Goal: Task Accomplishment & Management: Manage account settings

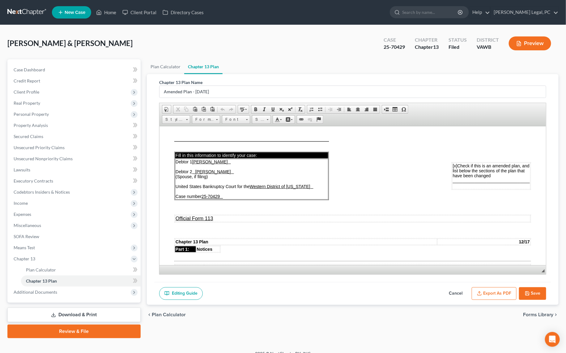
click at [484, 294] on button "Export as PDF" at bounding box center [493, 293] width 45 height 13
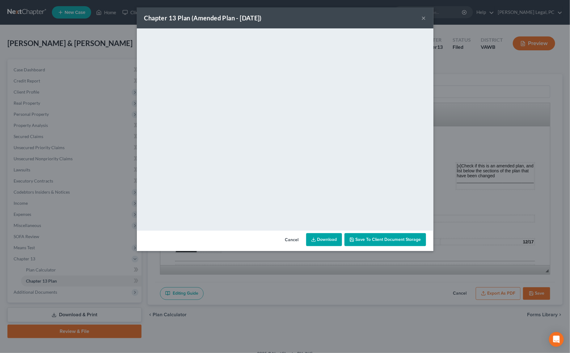
click at [456, 74] on div "Chapter 13 Plan (Amended Plan - [DATE]) × <object ng-attr-data='[URL][DOMAIN_NA…" at bounding box center [285, 176] width 570 height 353
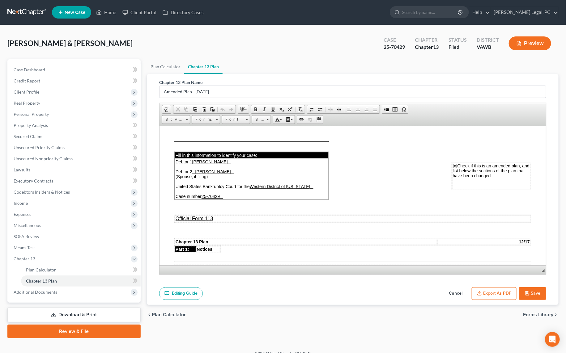
click at [534, 292] on button "Save" at bounding box center [532, 293] width 27 height 13
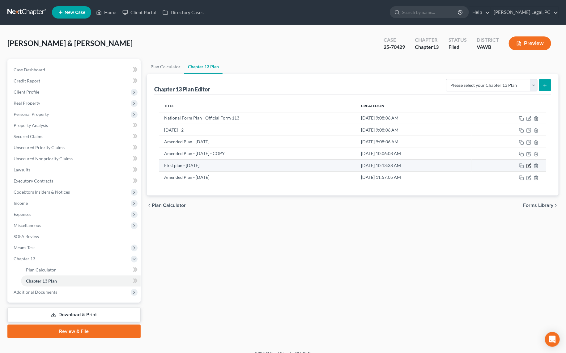
click at [528, 166] on icon "button" at bounding box center [528, 165] width 5 height 5
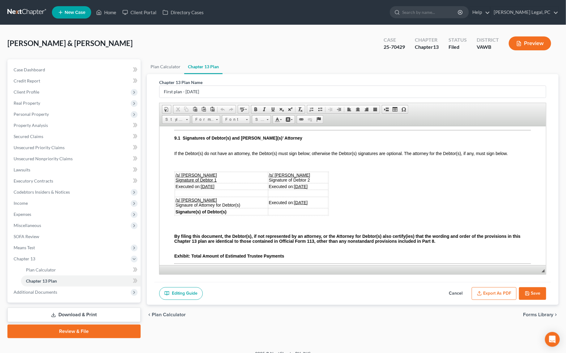
scroll to position [1672, 0]
click at [478, 292] on icon "button" at bounding box center [479, 293] width 5 height 5
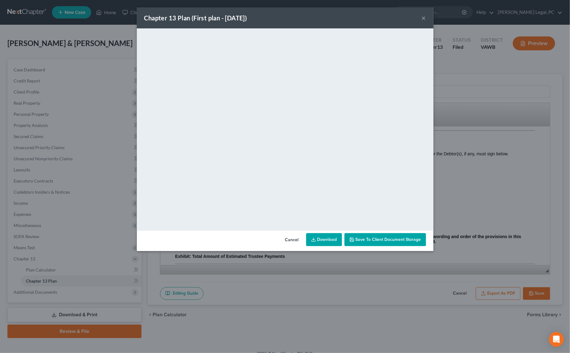
click at [424, 17] on button "×" at bounding box center [424, 17] width 4 height 7
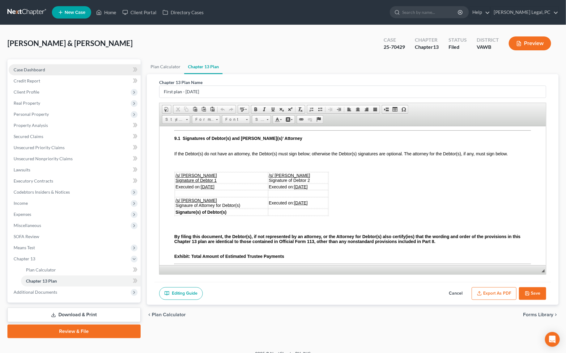
click at [34, 70] on span "Case Dashboard" at bounding box center [30, 69] width 32 height 5
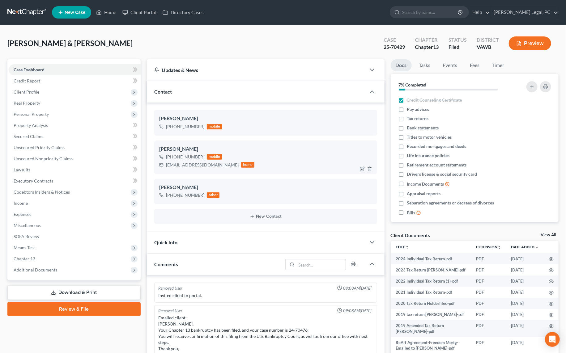
scroll to position [221, 0]
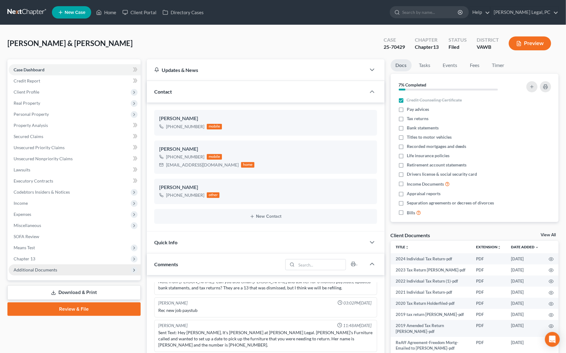
click at [36, 268] on span "Additional Documents" at bounding box center [36, 269] width 44 height 5
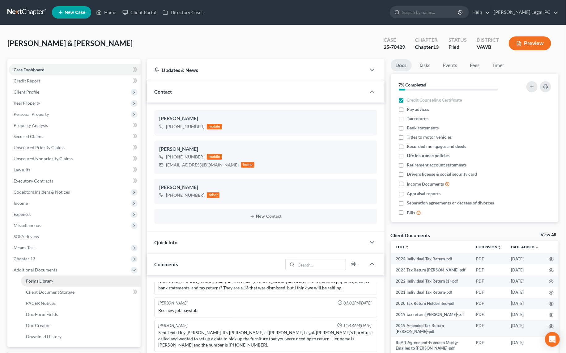
scroll to position [112, 0]
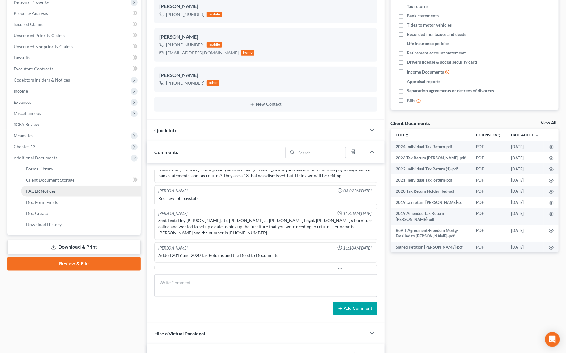
click at [44, 190] on span "PACER Notices" at bounding box center [41, 190] width 30 height 5
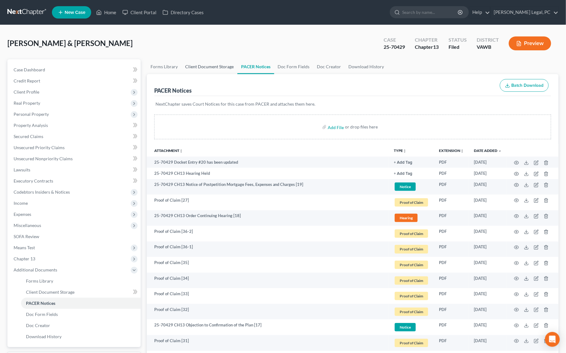
click at [206, 66] on link "Client Document Storage" at bounding box center [209, 66] width 56 height 15
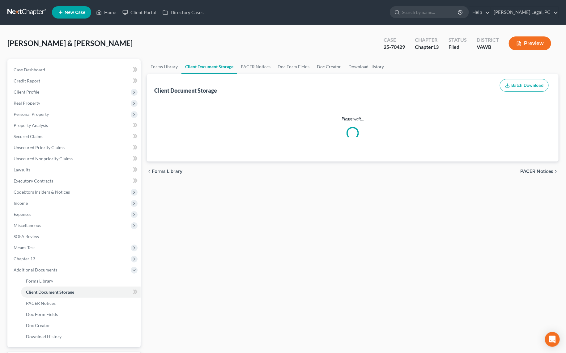
select select "0"
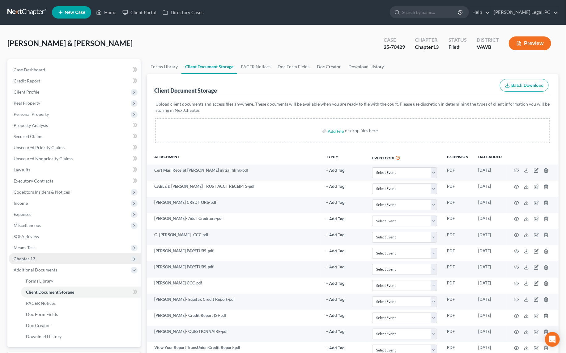
click at [33, 256] on span "Chapter 13" at bounding box center [25, 258] width 22 height 5
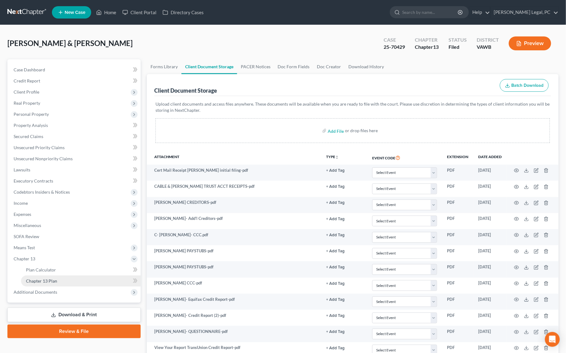
click at [55, 279] on span "Chapter 13 Plan" at bounding box center [41, 280] width 31 height 5
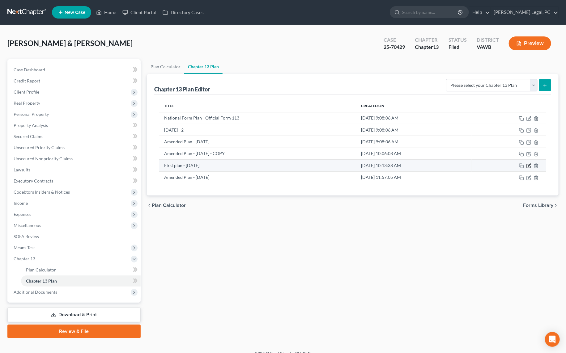
click at [527, 163] on icon "button" at bounding box center [528, 165] width 5 height 5
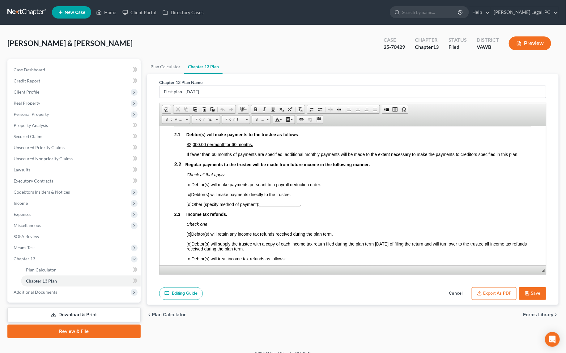
scroll to position [421, 0]
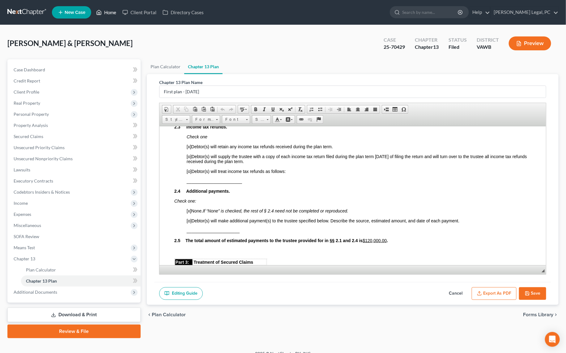
click at [115, 13] on link "Home" at bounding box center [106, 12] width 26 height 11
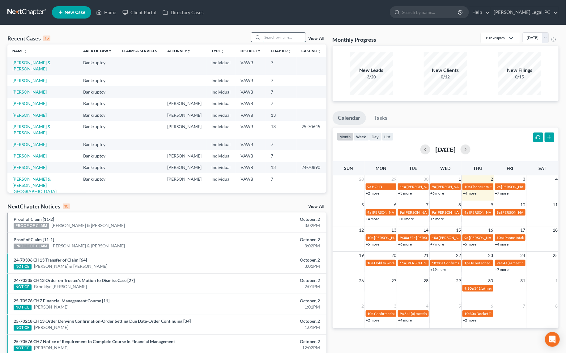
click at [264, 35] on input "search" at bounding box center [283, 37] width 43 height 9
type input "[PERSON_NAME]"
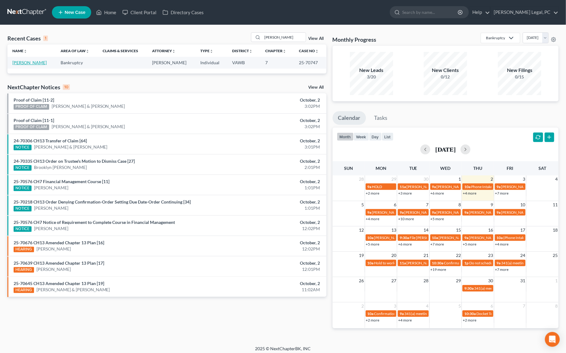
click at [37, 63] on link "[PERSON_NAME]" at bounding box center [29, 62] width 34 height 5
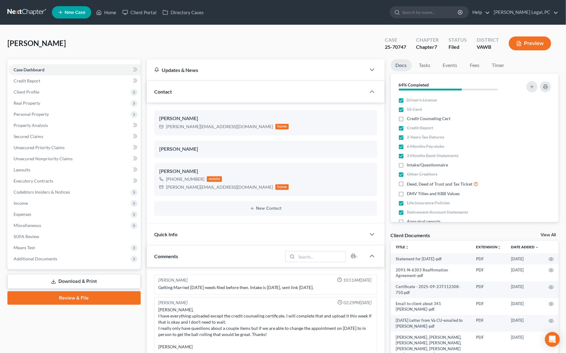
scroll to position [608, 0]
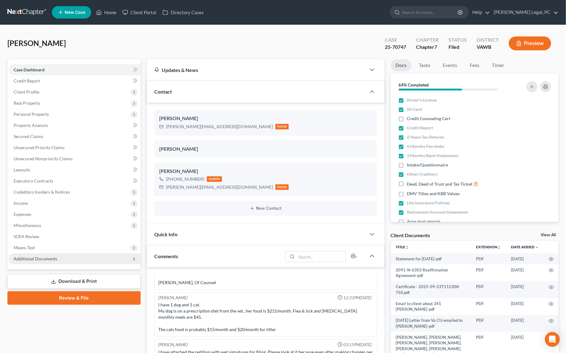
click at [43, 254] on span "Additional Documents" at bounding box center [75, 258] width 132 height 11
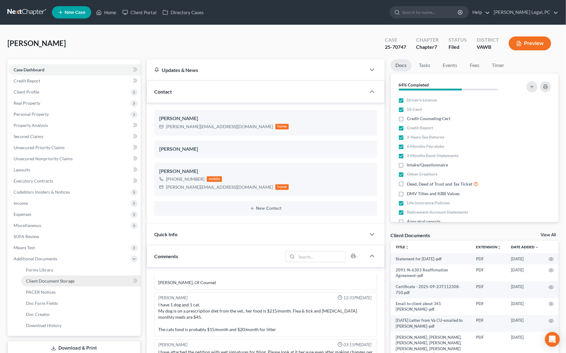
scroll to position [84, 0]
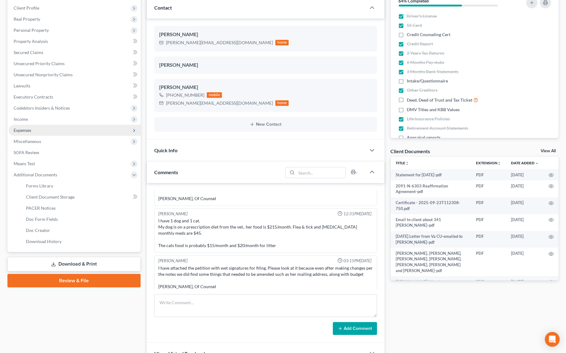
click at [19, 125] on span "Expenses" at bounding box center [75, 130] width 132 height 11
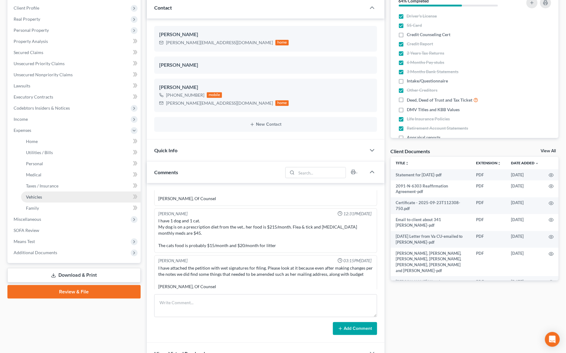
click at [36, 193] on link "Vehicles" at bounding box center [81, 197] width 120 height 11
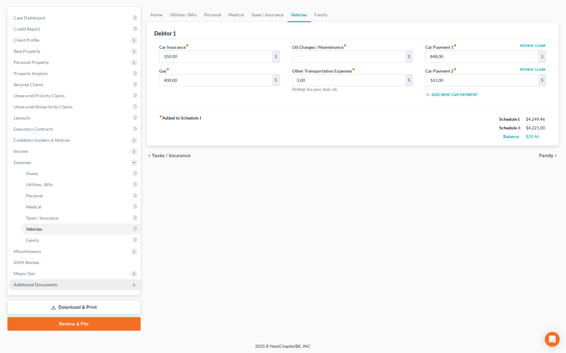
click at [41, 284] on span "Additional Documents" at bounding box center [36, 284] width 44 height 5
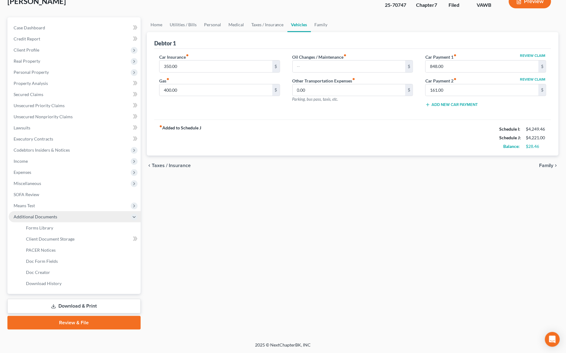
scroll to position [41, 0]
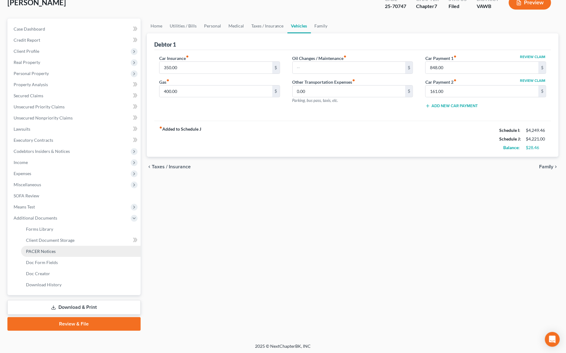
click at [49, 252] on span "PACER Notices" at bounding box center [41, 251] width 30 height 5
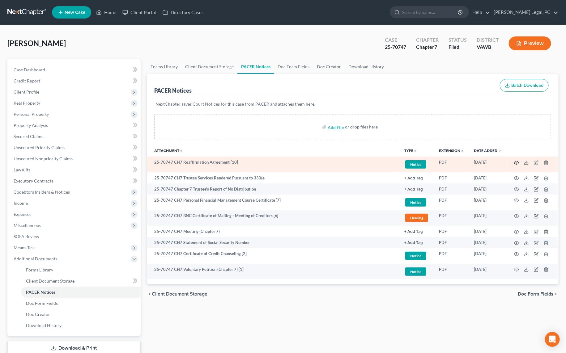
click at [517, 163] on icon "button" at bounding box center [516, 162] width 5 height 5
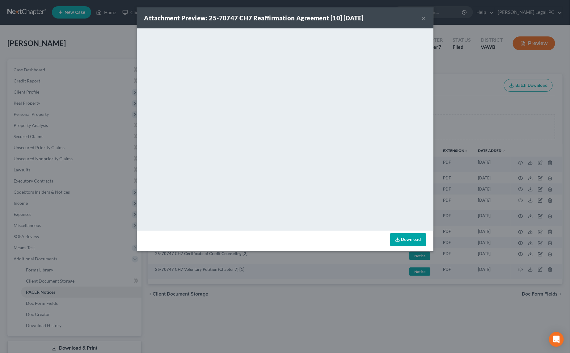
click at [423, 19] on button "×" at bounding box center [424, 17] width 4 height 7
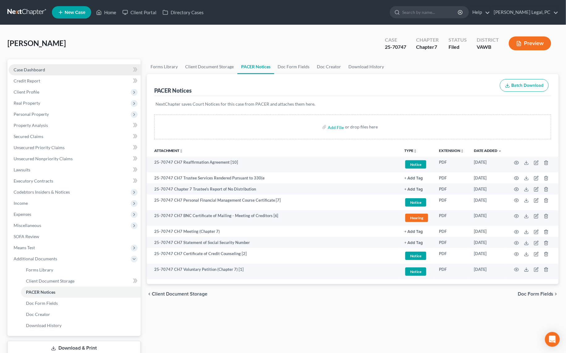
click at [38, 70] on span "Case Dashboard" at bounding box center [30, 69] width 32 height 5
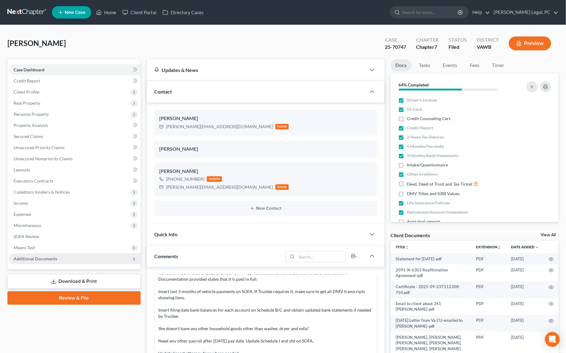
click at [55, 257] on span "Additional Documents" at bounding box center [36, 258] width 44 height 5
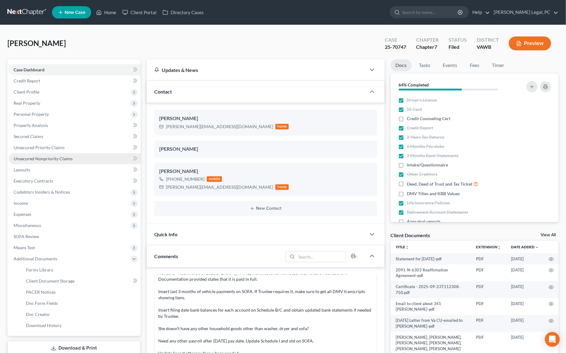
click at [48, 157] on span "Unsecured Nonpriority Claims" at bounding box center [43, 158] width 59 height 5
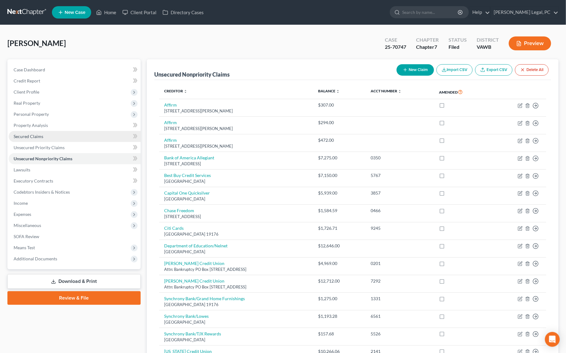
click at [42, 139] on link "Secured Claims" at bounding box center [75, 136] width 132 height 11
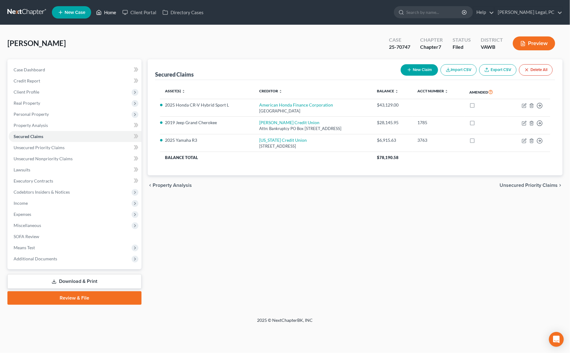
click at [117, 14] on link "Home" at bounding box center [106, 12] width 26 height 11
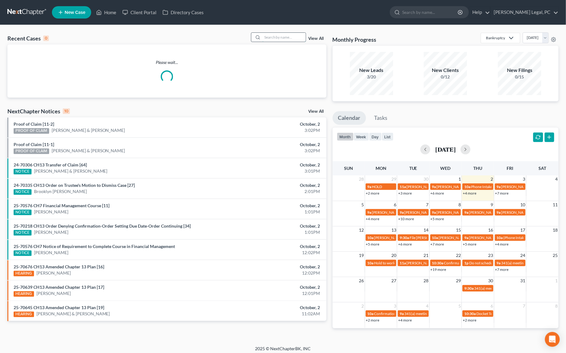
click at [287, 38] on input "search" at bounding box center [283, 37] width 43 height 9
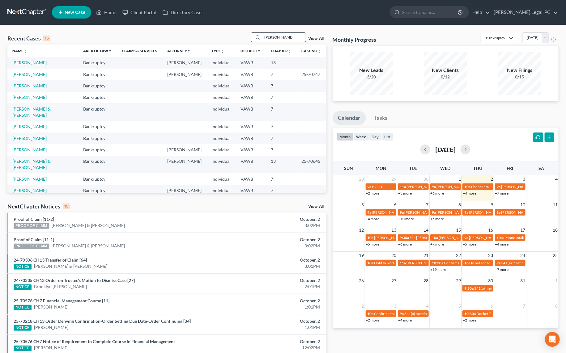
type input "[PERSON_NAME]"
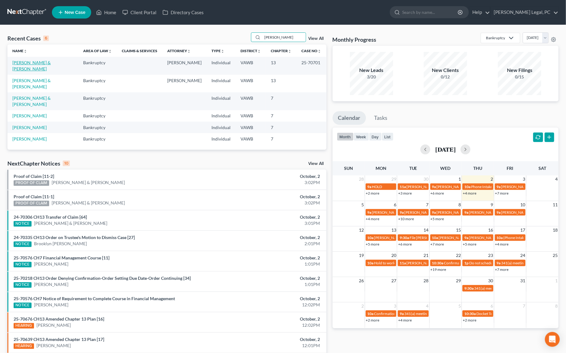
click at [28, 62] on link "[PERSON_NAME] & [PERSON_NAME]" at bounding box center [31, 65] width 38 height 11
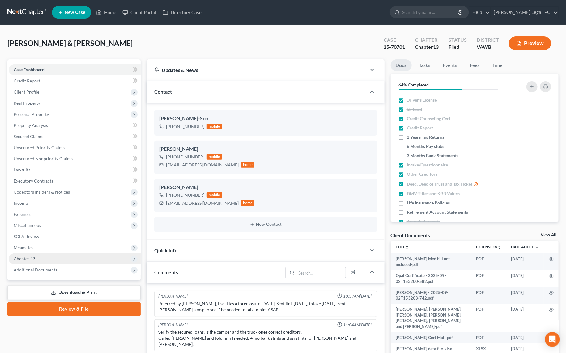
click at [41, 255] on span "Chapter 13" at bounding box center [75, 258] width 132 height 11
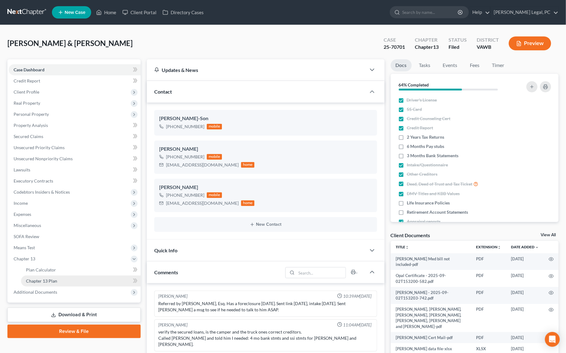
click at [46, 279] on span "Chapter 13 Plan" at bounding box center [41, 280] width 31 height 5
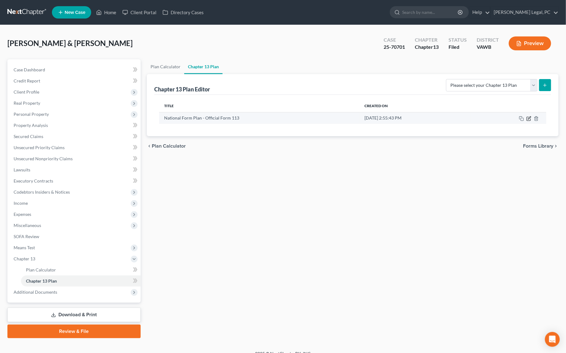
click at [529, 117] on icon "button" at bounding box center [528, 118] width 5 height 5
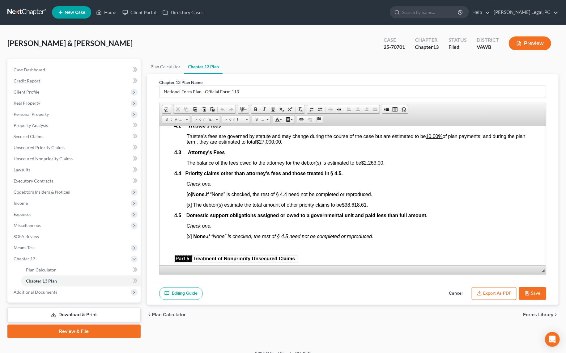
scroll to position [1123, 0]
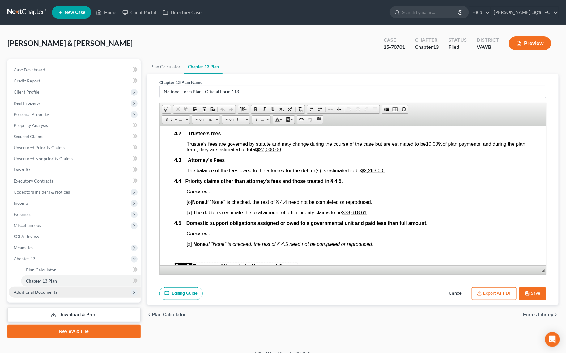
click at [30, 288] on span "Additional Documents" at bounding box center [75, 292] width 132 height 11
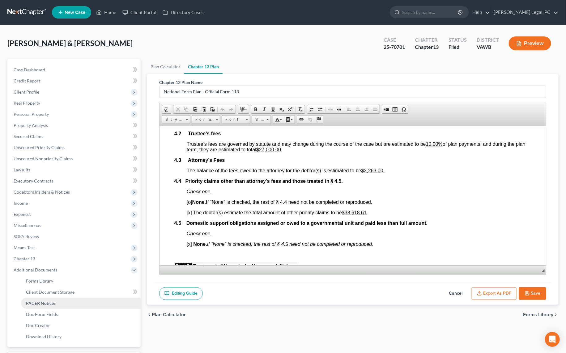
click at [38, 298] on link "PACER Notices" at bounding box center [81, 303] width 120 height 11
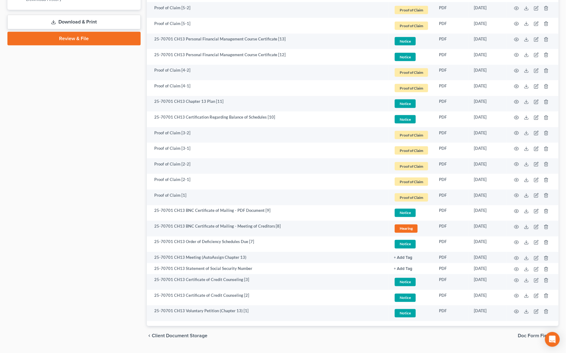
scroll to position [353, 0]
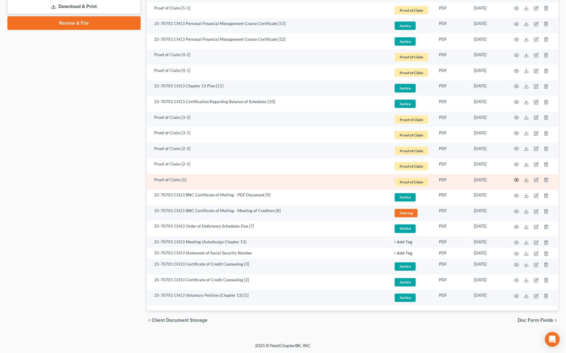
click at [516, 180] on icon "button" at bounding box center [516, 180] width 5 height 5
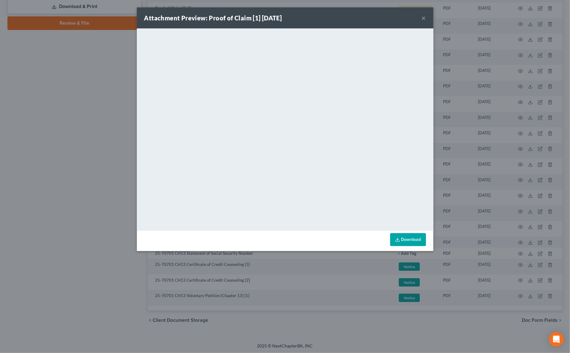
click at [422, 18] on button "×" at bounding box center [424, 17] width 4 height 7
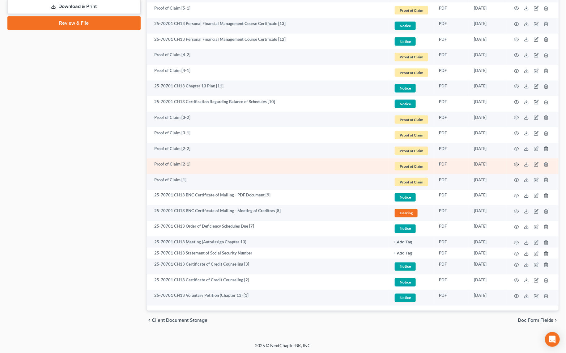
click at [516, 166] on icon "button" at bounding box center [516, 164] width 5 height 5
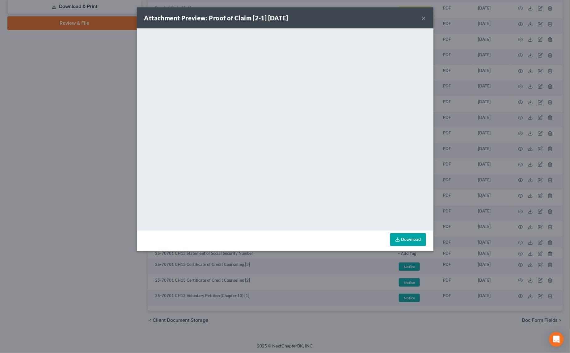
click at [426, 17] on button "×" at bounding box center [424, 17] width 4 height 7
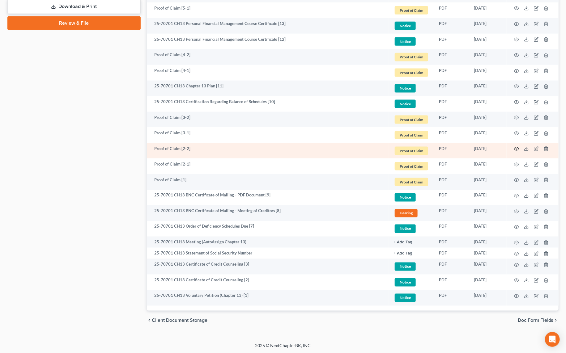
click at [515, 149] on icon "button" at bounding box center [516, 148] width 5 height 3
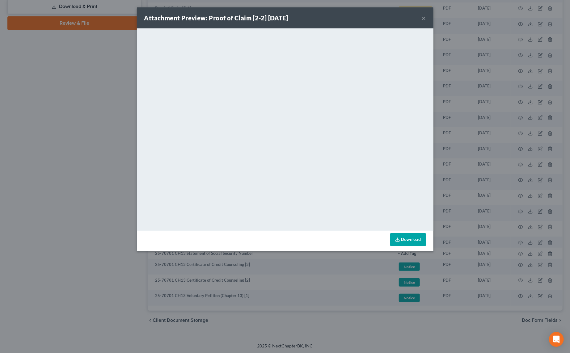
click at [424, 19] on button "×" at bounding box center [424, 17] width 4 height 7
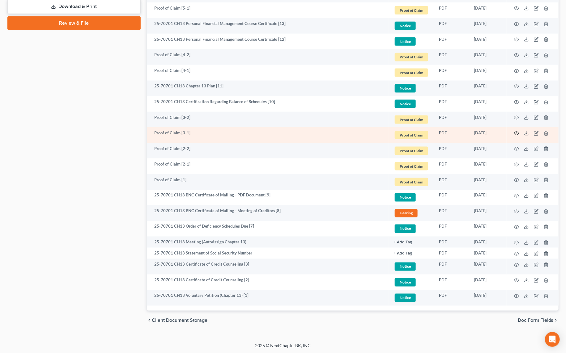
click at [517, 132] on icon "button" at bounding box center [516, 133] width 5 height 3
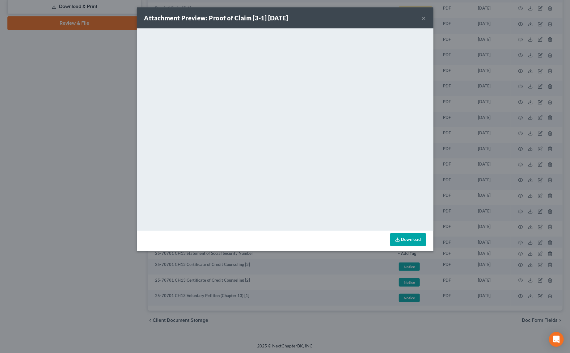
click at [422, 18] on button "×" at bounding box center [424, 17] width 4 height 7
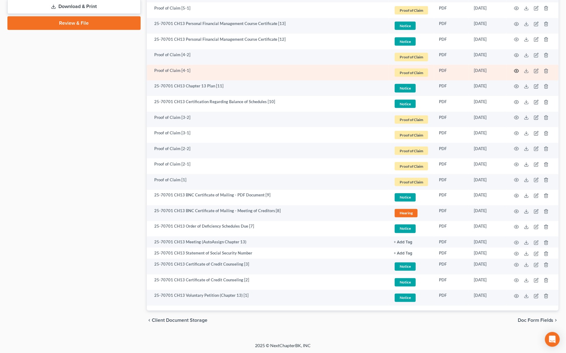
click at [515, 71] on icon "button" at bounding box center [516, 71] width 5 height 5
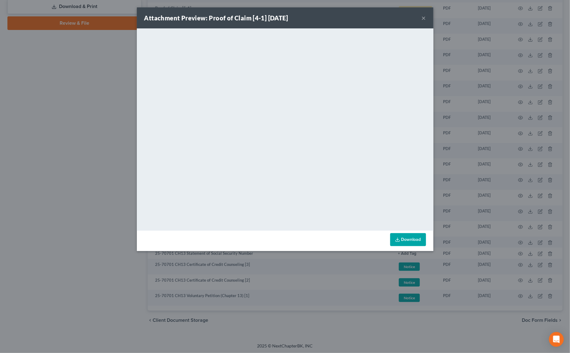
click at [424, 20] on button "×" at bounding box center [424, 17] width 4 height 7
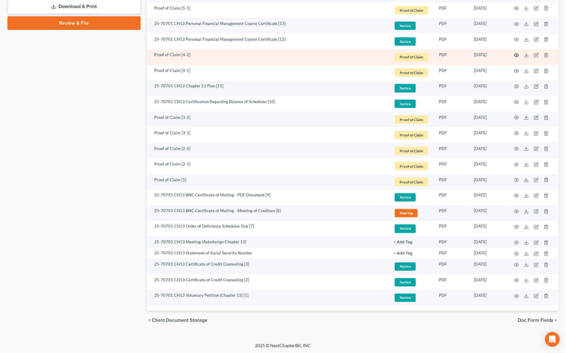
click at [516, 55] on circle "button" at bounding box center [516, 55] width 1 height 1
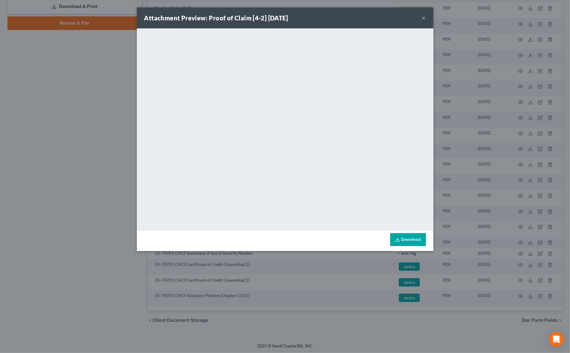
click at [423, 18] on button "×" at bounding box center [424, 17] width 4 height 7
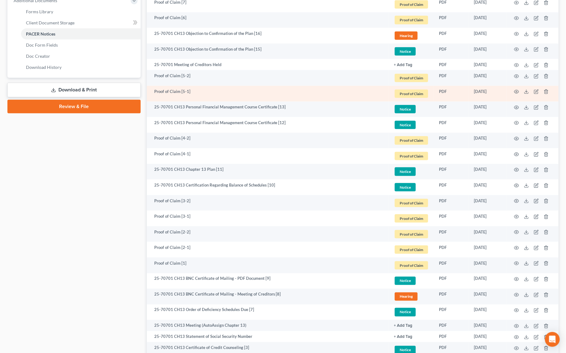
scroll to position [268, 0]
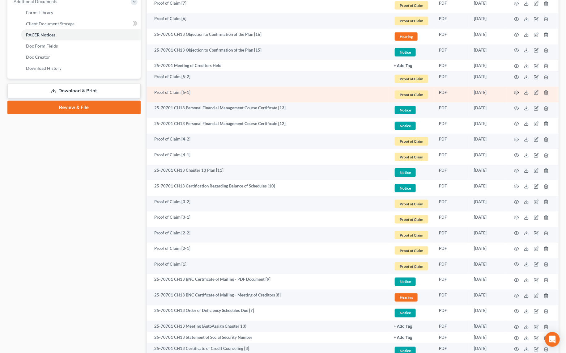
click at [516, 92] on circle "button" at bounding box center [516, 92] width 1 height 1
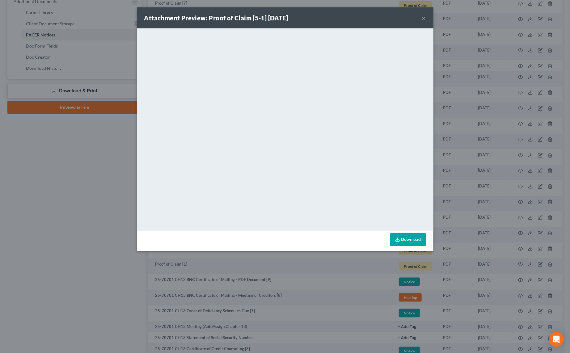
click at [423, 16] on button "×" at bounding box center [424, 17] width 4 height 7
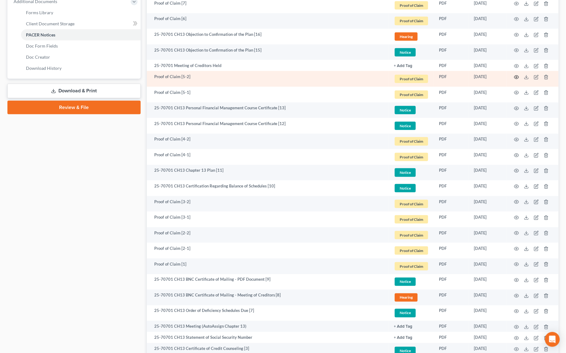
click at [515, 76] on icon "button" at bounding box center [516, 77] width 5 height 5
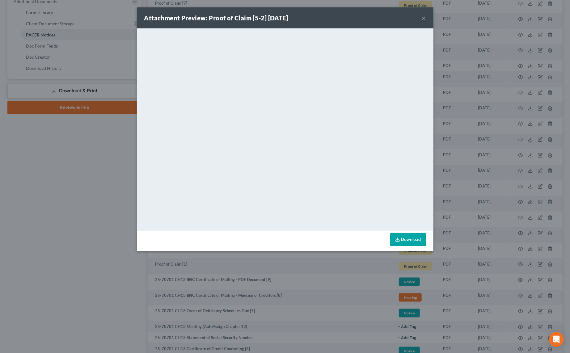
click at [423, 19] on button "×" at bounding box center [424, 17] width 4 height 7
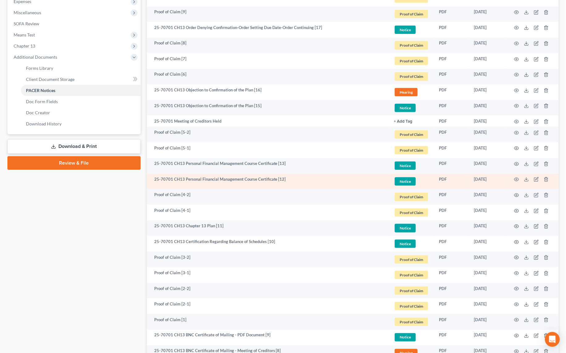
scroll to position [156, 0]
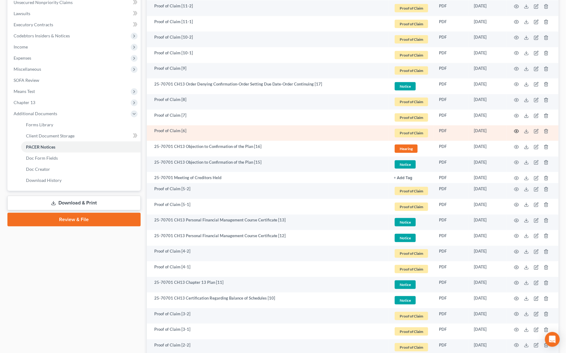
click at [515, 131] on icon "button" at bounding box center [516, 131] width 5 height 5
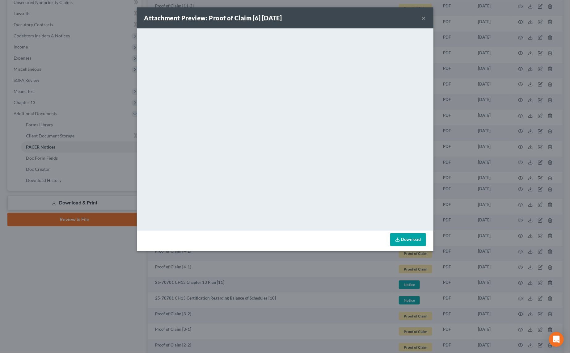
click at [425, 19] on button "×" at bounding box center [424, 17] width 4 height 7
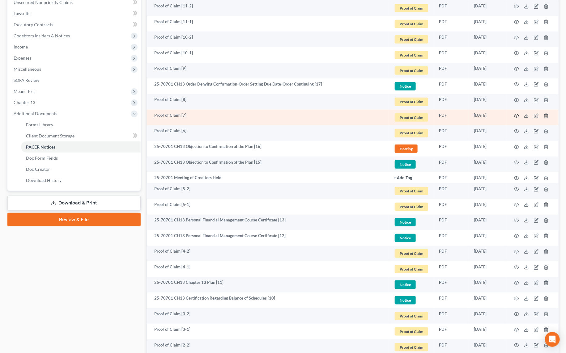
click at [516, 114] on icon "button" at bounding box center [516, 115] width 5 height 3
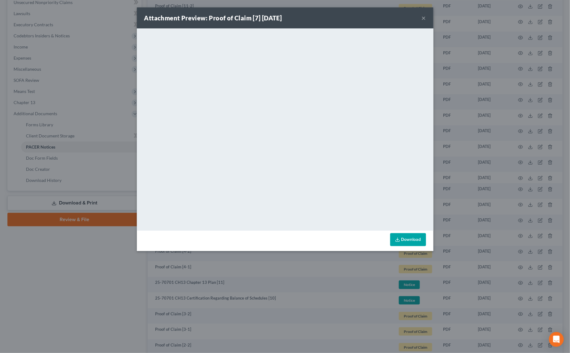
click at [422, 19] on button "×" at bounding box center [424, 17] width 4 height 7
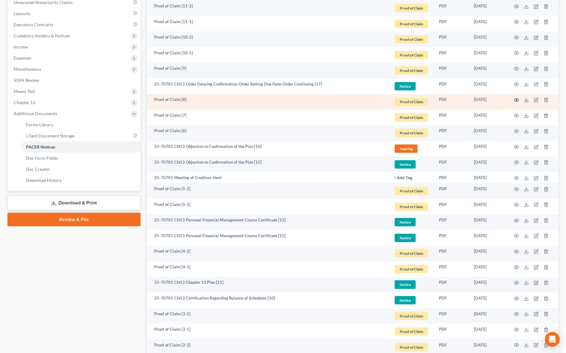
click at [515, 100] on icon "button" at bounding box center [516, 100] width 5 height 3
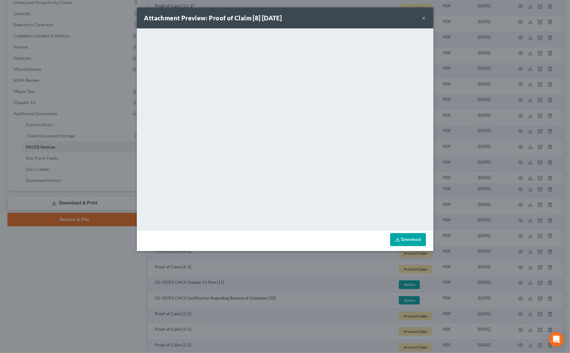
click at [423, 18] on button "×" at bounding box center [424, 17] width 4 height 7
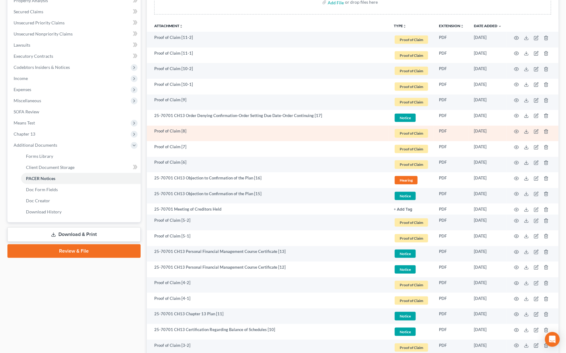
scroll to position [72, 0]
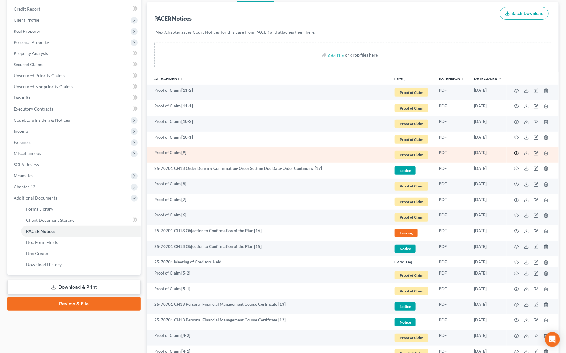
click at [515, 152] on icon "button" at bounding box center [516, 153] width 5 height 5
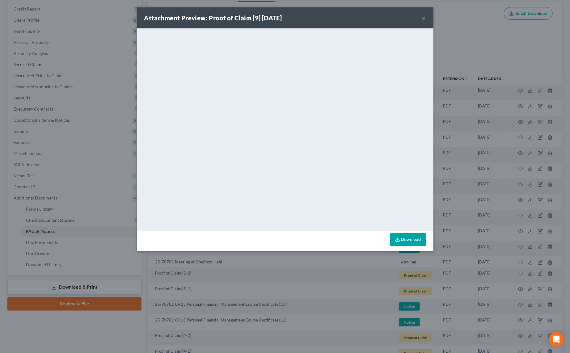
click at [422, 19] on button "×" at bounding box center [424, 17] width 4 height 7
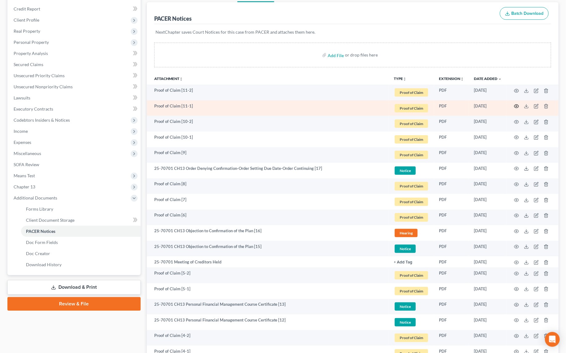
click at [515, 107] on icon "button" at bounding box center [516, 106] width 5 height 3
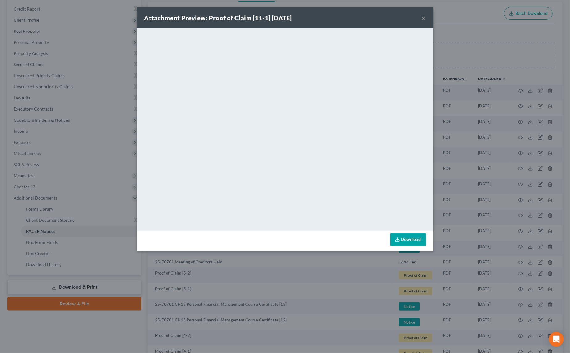
click at [423, 17] on button "×" at bounding box center [424, 17] width 4 height 7
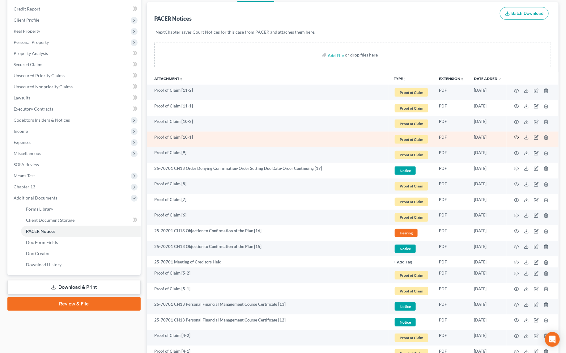
click at [517, 138] on icon "button" at bounding box center [516, 137] width 5 height 5
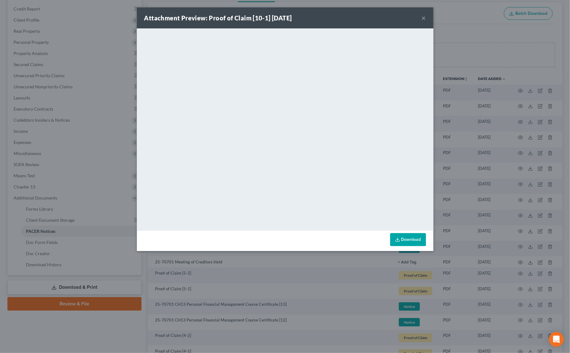
click at [423, 19] on button "×" at bounding box center [424, 17] width 4 height 7
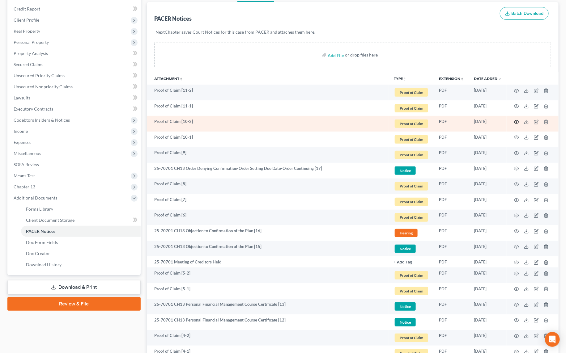
click at [517, 121] on icon "button" at bounding box center [516, 122] width 5 height 5
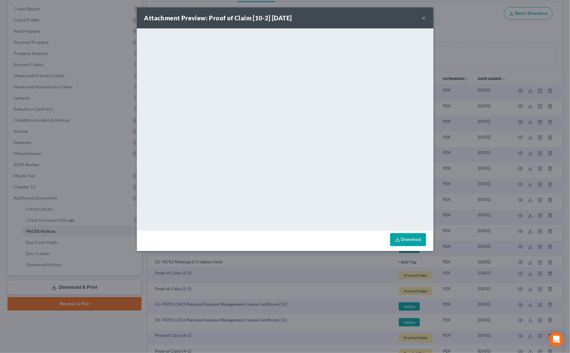
drag, startPoint x: 423, startPoint y: 17, endPoint x: 425, endPoint y: 23, distance: 6.1
click at [423, 17] on button "×" at bounding box center [424, 17] width 4 height 7
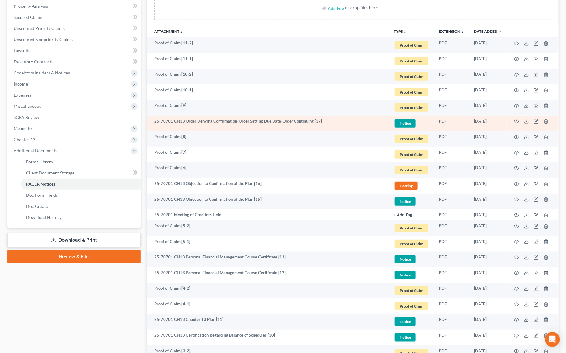
scroll to position [128, 0]
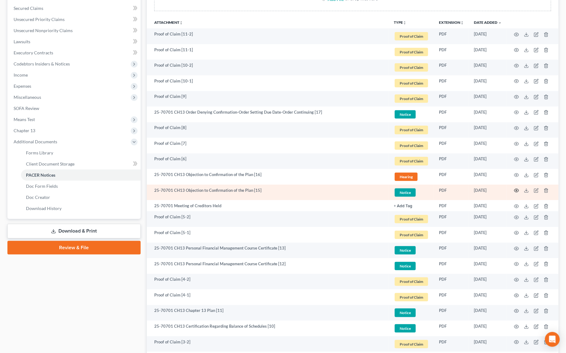
click at [515, 190] on icon "button" at bounding box center [516, 190] width 5 height 5
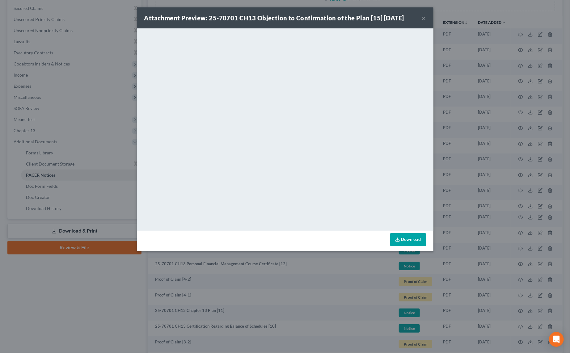
click at [424, 18] on button "×" at bounding box center [424, 17] width 4 height 7
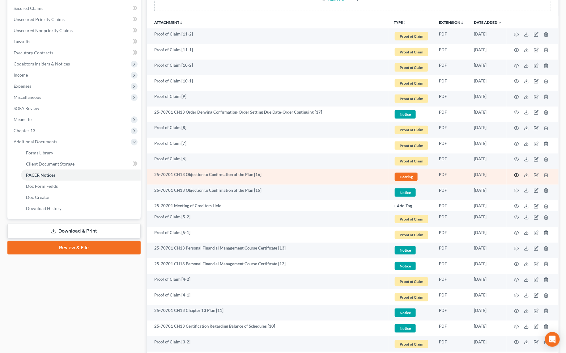
click at [517, 174] on icon "button" at bounding box center [516, 175] width 5 height 5
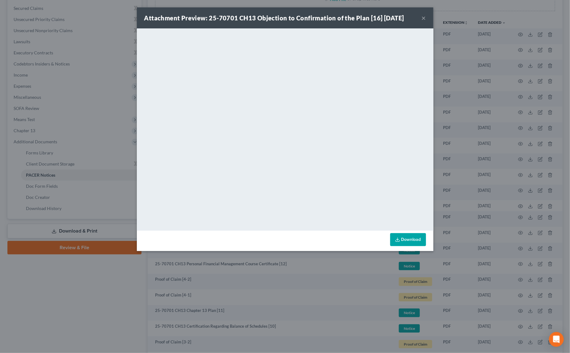
click at [425, 17] on button "×" at bounding box center [424, 17] width 4 height 7
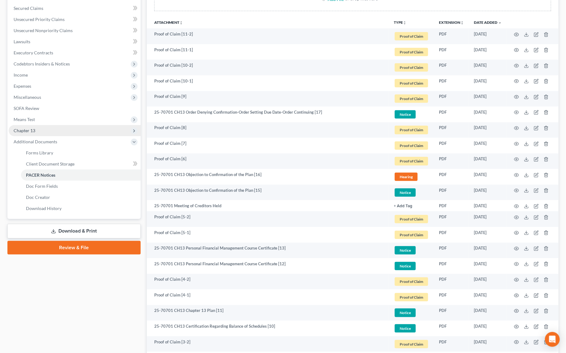
click at [32, 128] on span "Chapter 13" at bounding box center [25, 130] width 22 height 5
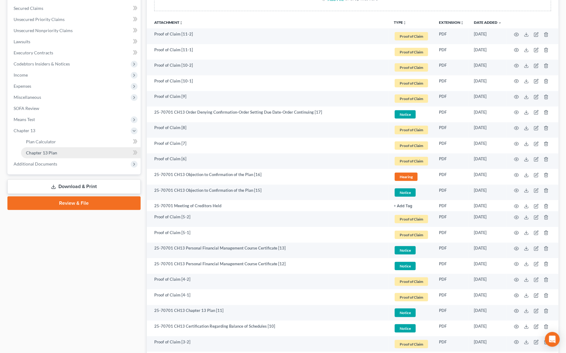
click at [47, 150] on span "Chapter 13 Plan" at bounding box center [41, 152] width 31 height 5
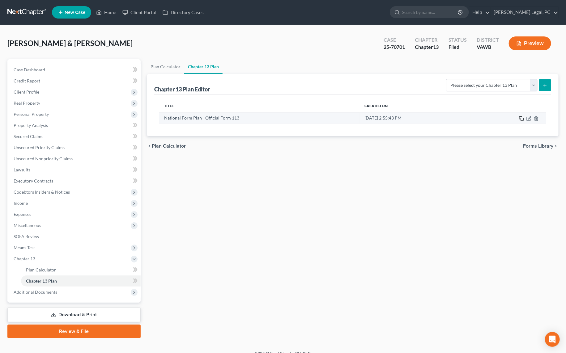
click at [522, 117] on icon "button" at bounding box center [521, 118] width 5 height 5
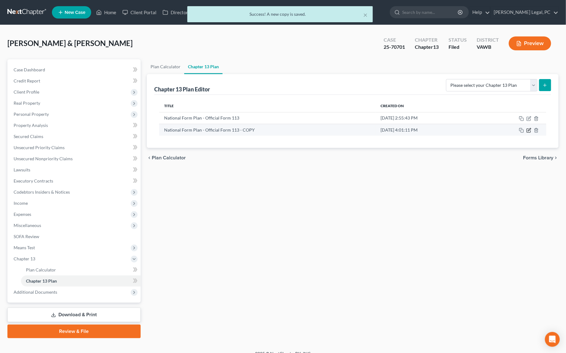
click at [530, 130] on icon "button" at bounding box center [528, 130] width 5 height 5
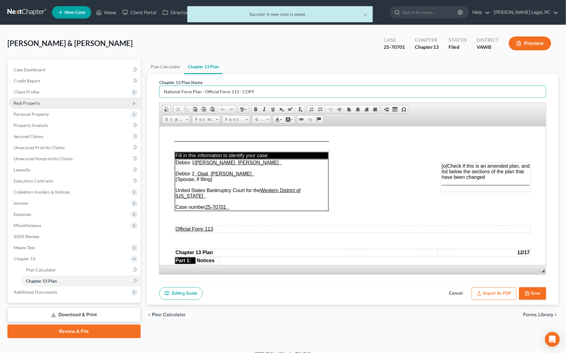
drag, startPoint x: 262, startPoint y: 92, endPoint x: 102, endPoint y: 101, distance: 160.6
click at [102, 101] on div "Petition Navigation Case Dashboard Payments Invoices Payments Payments Credit R…" at bounding box center [282, 198] width 557 height 279
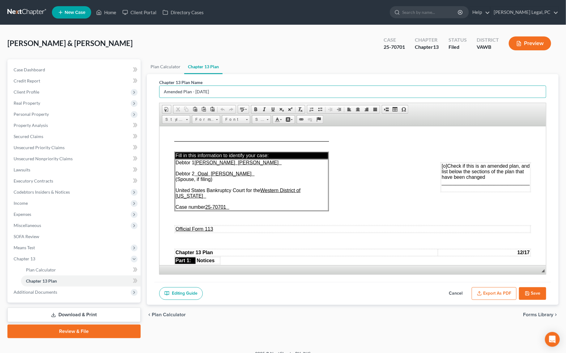
type input "Amended Plan - [DATE]"
click at [238, 202] on td "Debtor 1 [PERSON_NAME] [PERSON_NAME] Debtor 2 Opal [PERSON_NAME] (Spouse, if fi…" at bounding box center [251, 184] width 153 height 51
click at [441, 164] on span "[o]" at bounding box center [444, 165] width 6 height 5
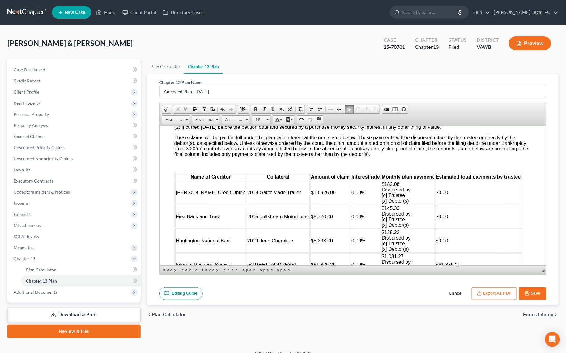
scroll to position [899, 0]
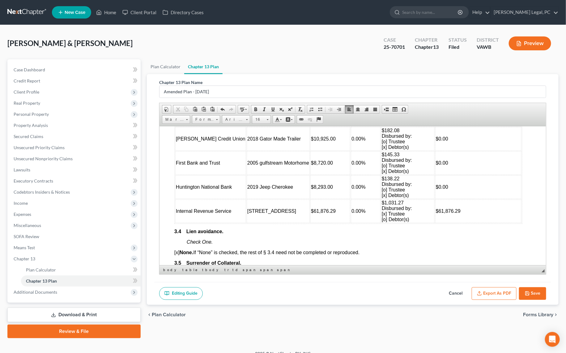
click at [176, 141] on span "[PERSON_NAME] Credit Union" at bounding box center [210, 138] width 70 height 5
click at [232, 178] on span "Insert Row Before" at bounding box center [242, 180] width 36 height 8
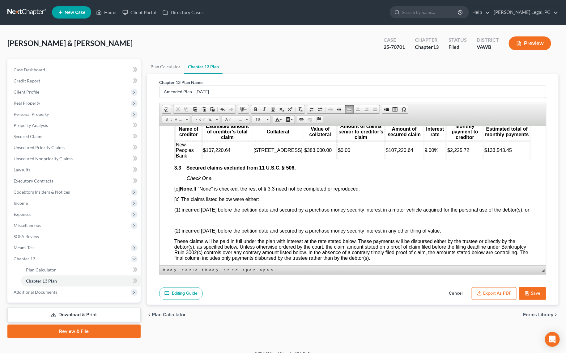
scroll to position [758, 0]
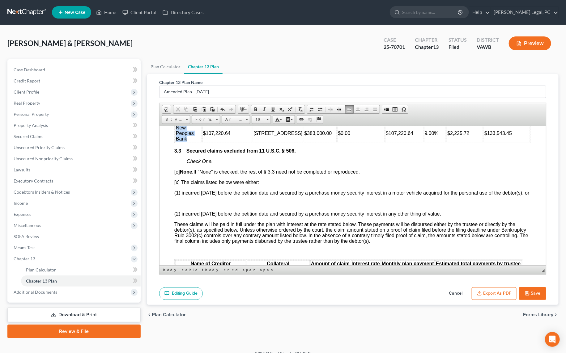
drag, startPoint x: 189, startPoint y: 154, endPoint x: 175, endPoint y: 142, distance: 17.8
click at [175, 142] on td "New Peoples Bank" at bounding box center [188, 133] width 27 height 18
copy span "New Peoples Bank"
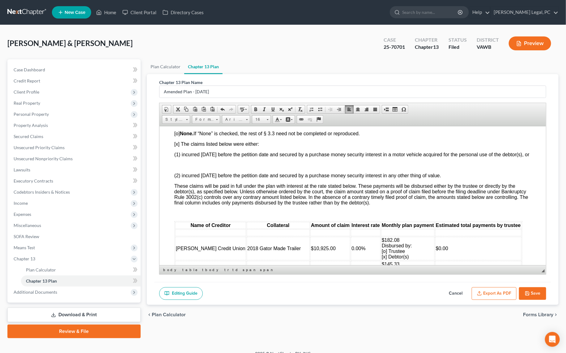
scroll to position [871, 0]
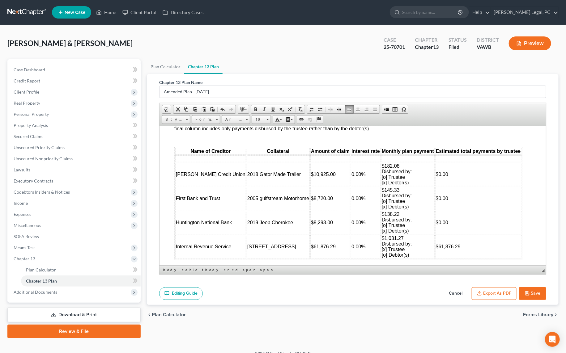
click at [185, 162] on td at bounding box center [210, 158] width 71 height 7
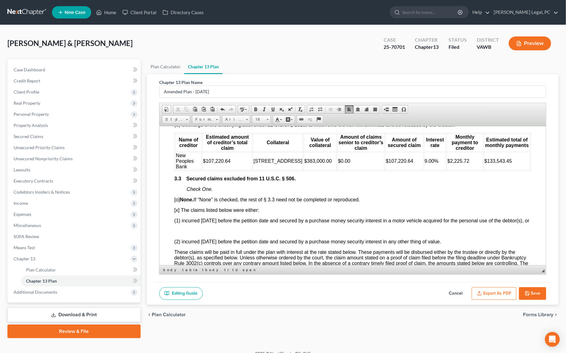
scroll to position [730, 0]
drag, startPoint x: 282, startPoint y: 178, endPoint x: 257, endPoint y: 173, distance: 25.1
click at [257, 170] on td "[STREET_ADDRESS]" at bounding box center [277, 161] width 50 height 18
copy span "[STREET_ADDRESS]"
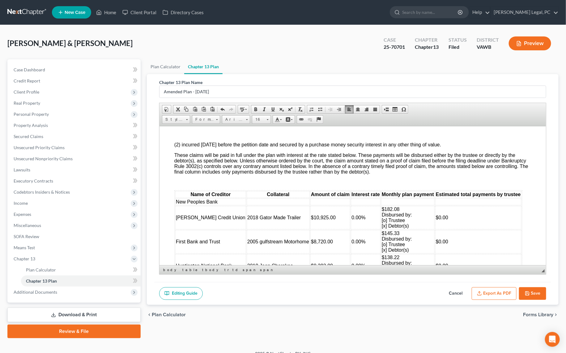
scroll to position [843, 0]
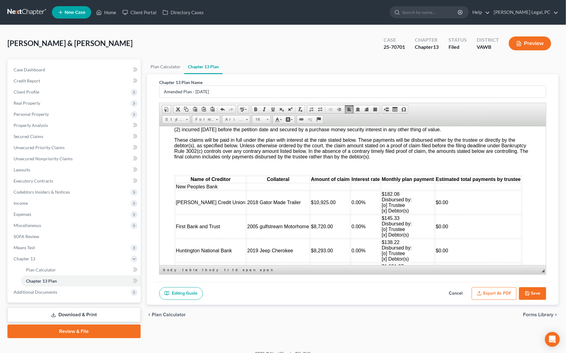
click at [247, 190] on td at bounding box center [277, 186] width 63 height 7
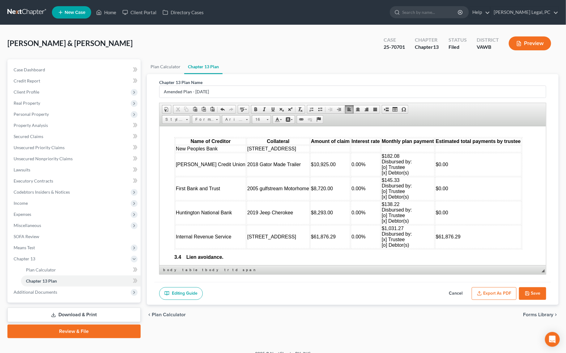
scroll to position [899, 0]
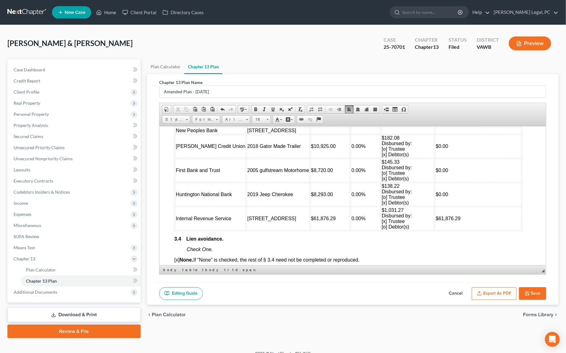
click at [310, 134] on td at bounding box center [330, 130] width 40 height 7
drag, startPoint x: 395, startPoint y: 179, endPoint x: 366, endPoint y: 161, distance: 33.7
click at [381, 158] on td "$182.08 Disbursed by: [o] Trustee [x] Debtor(s)" at bounding box center [407, 145] width 53 height 23
copy span "$182.08 Disbursed by: [o] Trustee [x] Debtor(s)"
click at [381, 134] on td at bounding box center [407, 130] width 53 height 7
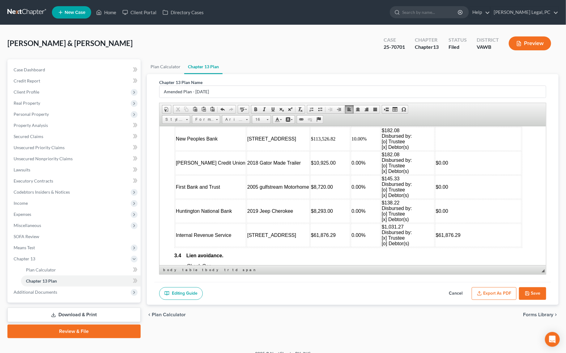
click at [387, 150] on td "$182.08 Disbursed by: [o] Trustee [x] Debtor(s)" at bounding box center [407, 138] width 53 height 23
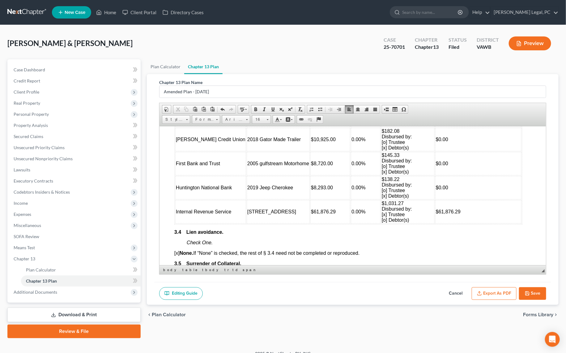
scroll to position [955, 0]
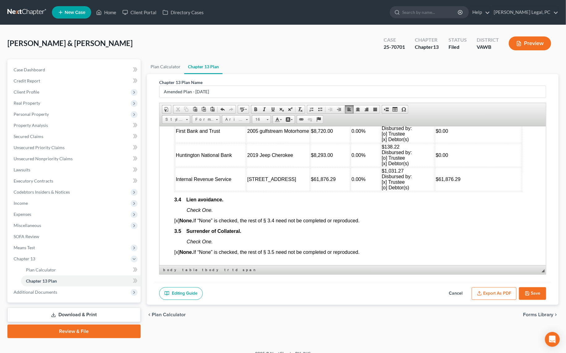
click at [351, 182] on span "0.00%" at bounding box center [358, 178] width 14 height 5
click at [460, 191] on td "$61,876.29" at bounding box center [478, 178] width 86 height 23
click at [351, 182] on span "0.00%" at bounding box center [358, 178] width 14 height 5
click at [436, 191] on td "$" at bounding box center [478, 178] width 86 height 23
click at [490, 231] on span "Insert Row After" at bounding box center [502, 233] width 36 height 8
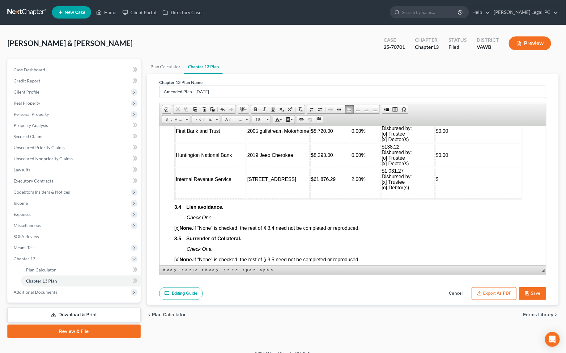
click at [214, 198] on td at bounding box center [210, 195] width 71 height 7
click at [205, 198] on td at bounding box center [210, 195] width 71 height 7
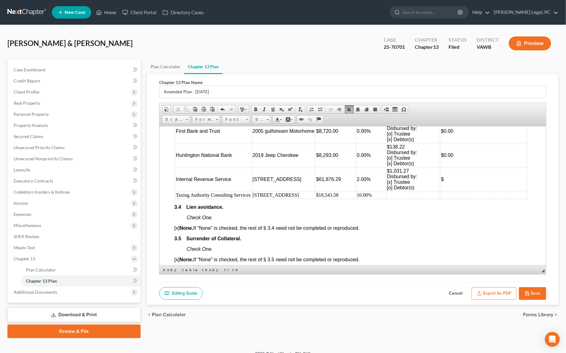
click at [409, 191] on td "$1,031.27 Disbursed by: [x] Trustee [o] Debtor(s)" at bounding box center [412, 178] width 53 height 23
drag, startPoint x: 415, startPoint y: 214, endPoint x: 385, endPoint y: 198, distance: 33.6
click at [386, 191] on td "$1,084.55 Disbursed by: [x] Trustee [o] Debtor(s)" at bounding box center [412, 178] width 53 height 23
copy span "$1,084.55 Disbursed by: [x] Trustee [o] Debtor(s)"
click at [393, 198] on td at bounding box center [412, 195] width 53 height 7
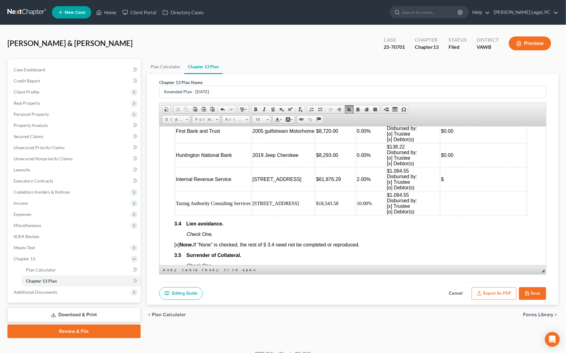
click at [409, 215] on td "$1,084.55 Disbursed by: [x] Trustee [o] Debtor(s)" at bounding box center [412, 203] width 53 height 23
click at [458, 244] on span "Row" at bounding box center [471, 247] width 30 height 8
drag, startPoint x: 509, startPoint y: 252, endPoint x: 818, endPoint y: 360, distance: 327.0
click at [509, 252] on span "Insert Row After" at bounding box center [514, 254] width 36 height 8
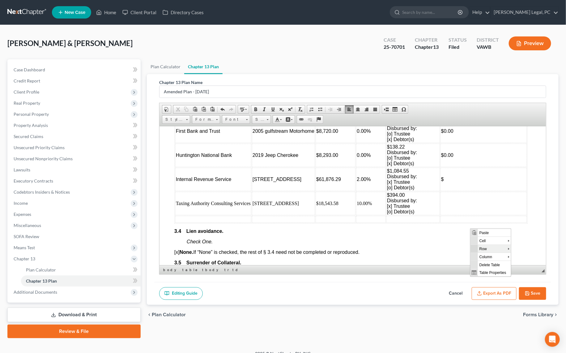
click at [483, 248] on span "Row" at bounding box center [493, 249] width 30 height 8
click at [530, 254] on span "Insert Row After" at bounding box center [536, 256] width 36 height 8
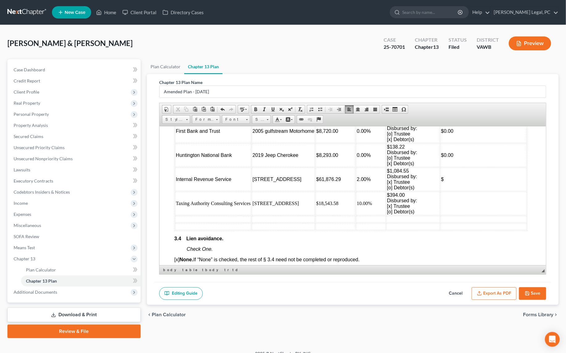
click at [186, 222] on td at bounding box center [213, 219] width 76 height 7
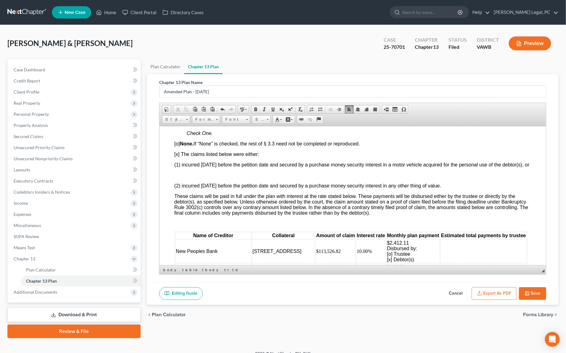
scroll to position [871, 0]
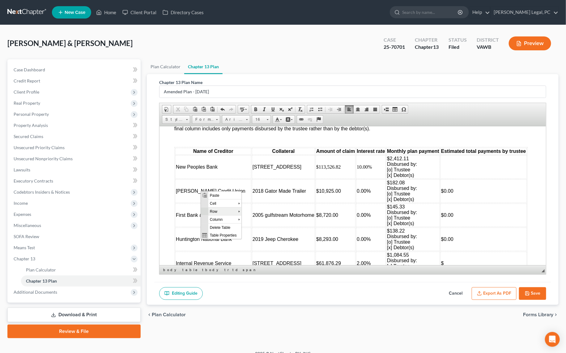
click at [210, 212] on span "Row" at bounding box center [223, 211] width 30 height 8
click at [262, 225] on span "Delete Rows" at bounding box center [266, 227] width 36 height 8
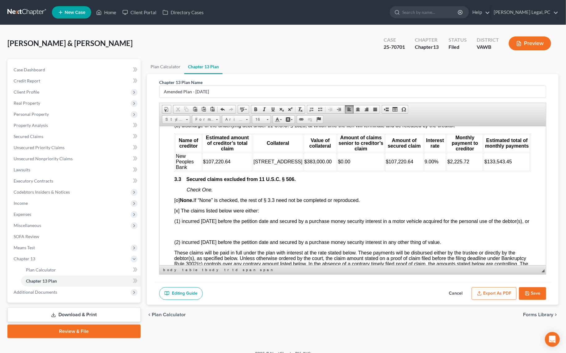
scroll to position [730, 0]
drag, startPoint x: 234, startPoint y: 177, endPoint x: 207, endPoint y: 180, distance: 27.1
click at [207, 170] on td "$107,220.64" at bounding box center [227, 161] width 50 height 18
drag, startPoint x: 231, startPoint y: 175, endPoint x: 204, endPoint y: 176, distance: 27.6
click at [204, 170] on td "$113,526.82" at bounding box center [227, 161] width 50 height 18
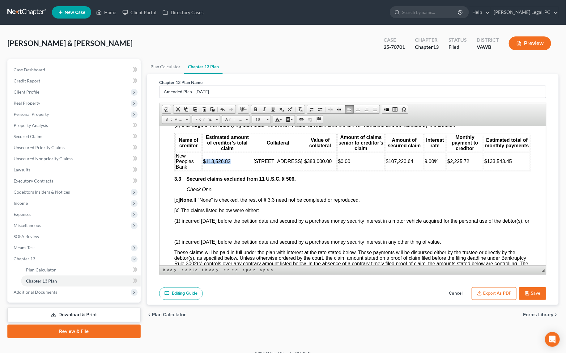
copy span "$113,526.82"
drag, startPoint x: 404, startPoint y: 176, endPoint x: 376, endPoint y: 178, distance: 27.5
click at [385, 170] on td "$107,220.64" at bounding box center [404, 161] width 38 height 18
click at [424, 164] on span "9.00%" at bounding box center [431, 161] width 14 height 5
drag, startPoint x: 463, startPoint y: 175, endPoint x: 442, endPoint y: 173, distance: 21.4
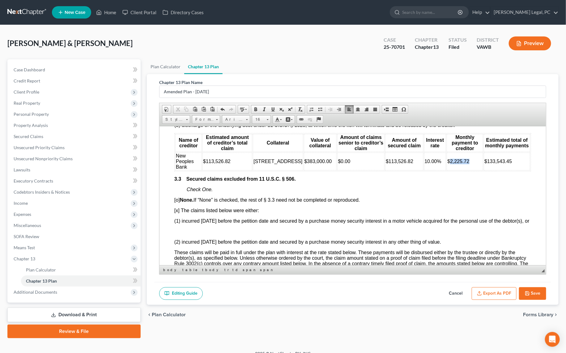
click at [446, 170] on td "$2,225.72" at bounding box center [464, 161] width 36 height 18
click at [506, 170] on td "$133,543.45" at bounding box center [506, 161] width 46 height 18
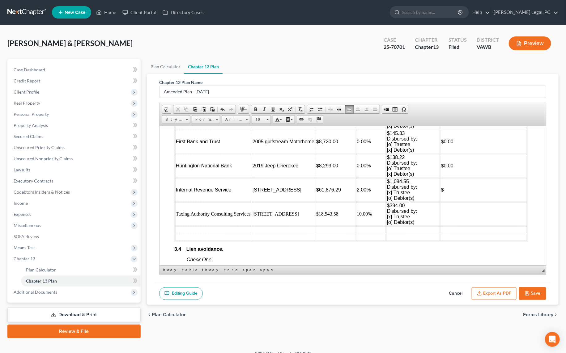
scroll to position [927, 0]
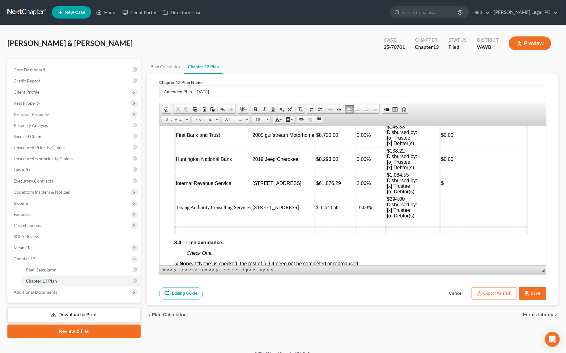
click at [205, 226] on td at bounding box center [213, 223] width 76 height 7
drag, startPoint x: 415, startPoint y: 241, endPoint x: 387, endPoint y: 230, distance: 30.4
click at [387, 219] on td "$394.00 Disbursed by: [x] Trustee [o] Debtor(s)" at bounding box center [412, 207] width 53 height 23
click at [403, 194] on span "$1,084.55 Disbursed by: [x] Trustee [o] Debtor(s)" at bounding box center [402, 183] width 30 height 22
drag, startPoint x: 415, startPoint y: 193, endPoint x: 382, endPoint y: 178, distance: 36.5
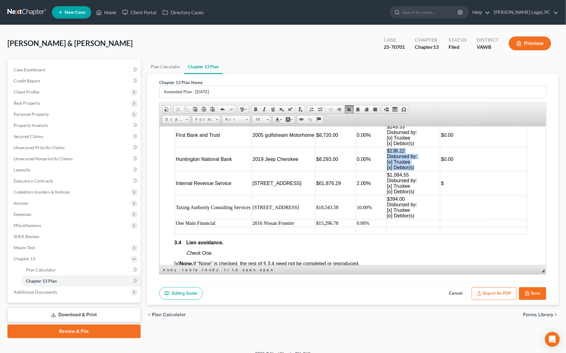
click at [382, 171] on tr "Huntington National Bank 2019 Jeep Cherokee $8,293.00 0.00% $138.22 Disbursed b…" at bounding box center [350, 158] width 351 height 23
copy tr "$138.22 Disbursed by: [o] Trustee [x] Debtor(s)"
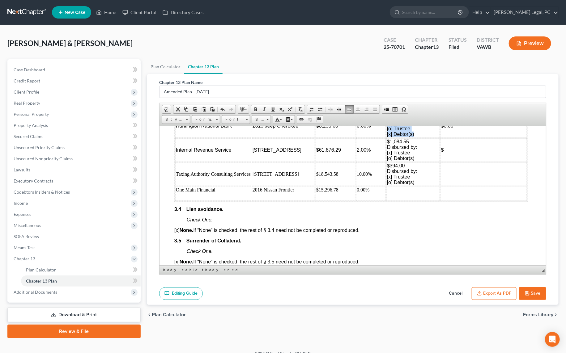
scroll to position [983, 0]
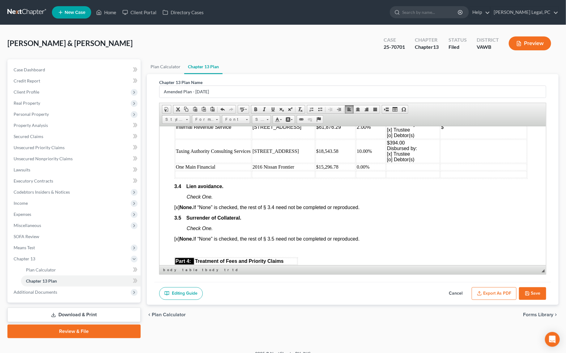
click at [391, 170] on td at bounding box center [412, 166] width 53 height 7
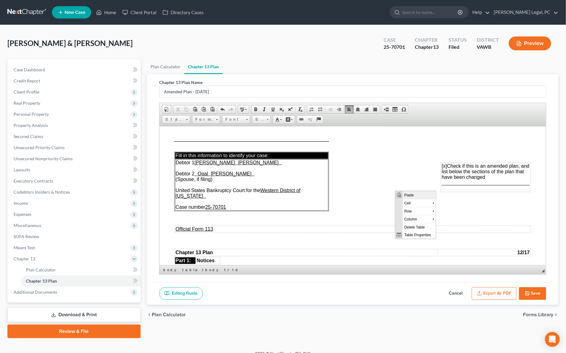
click at [402, 195] on span "Context Menu Options" at bounding box center [398, 195] width 7 height 8
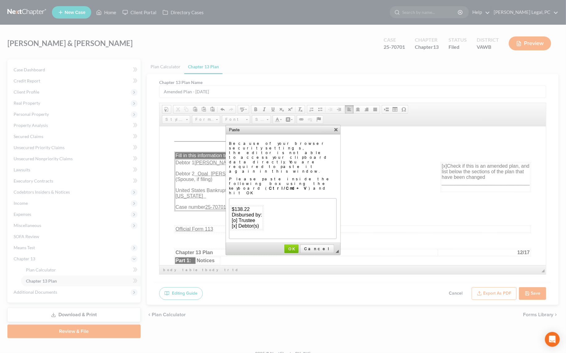
scroll to position [0, 0]
click at [298, 247] on span "OK" at bounding box center [292, 249] width 14 height 5
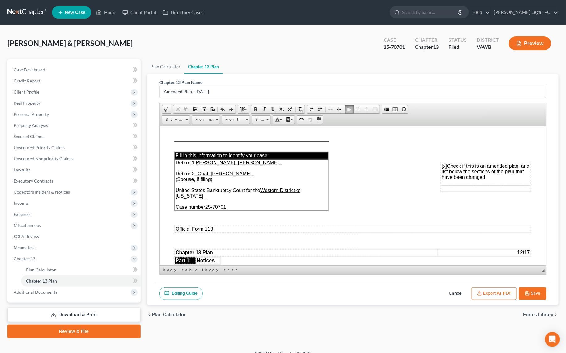
scroll to position [899, 0]
copy span "$182.08 Disbursed by: [o] Trustee [x] Debtor(s)"
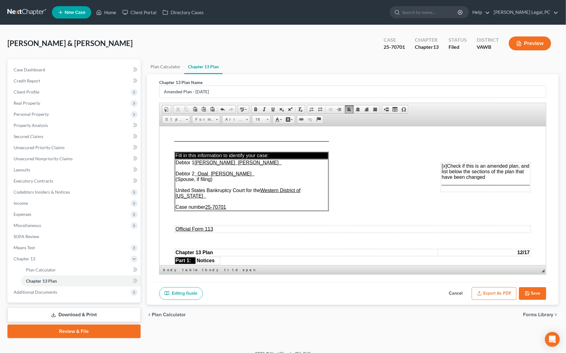
drag, startPoint x: 453, startPoint y: 184, endPoint x: 439, endPoint y: 183, distance: 13.9
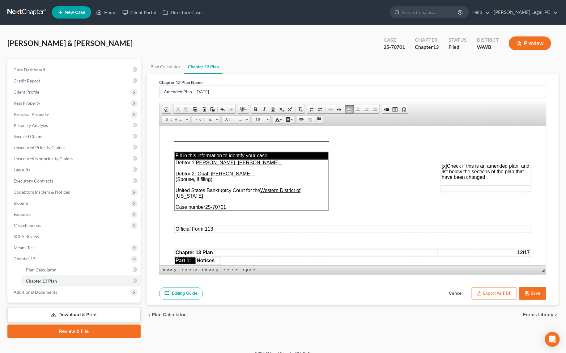
copy span "$0.00"
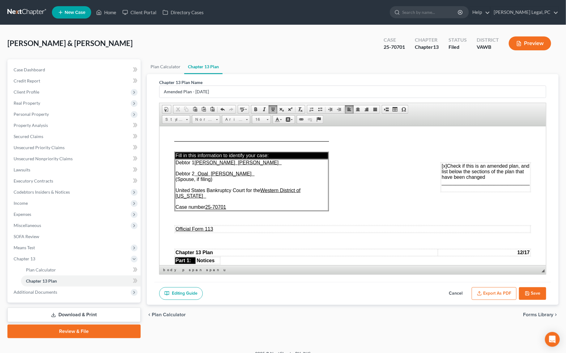
click at [525, 292] on icon "button" at bounding box center [527, 294] width 4 height 4
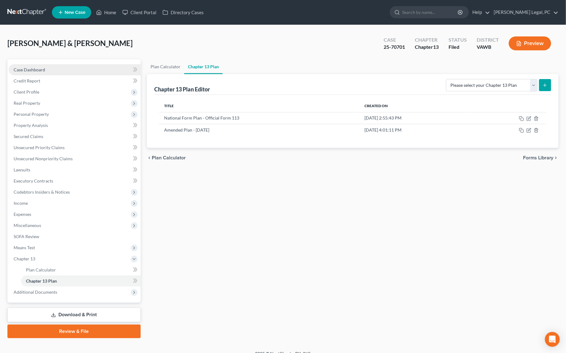
click at [32, 71] on span "Case Dashboard" at bounding box center [30, 69] width 32 height 5
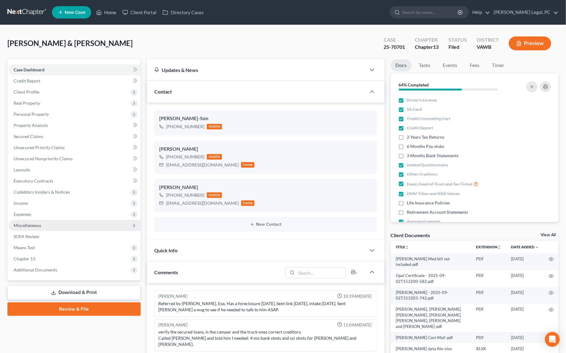
click at [21, 220] on span "Miscellaneous" at bounding box center [75, 225] width 132 height 11
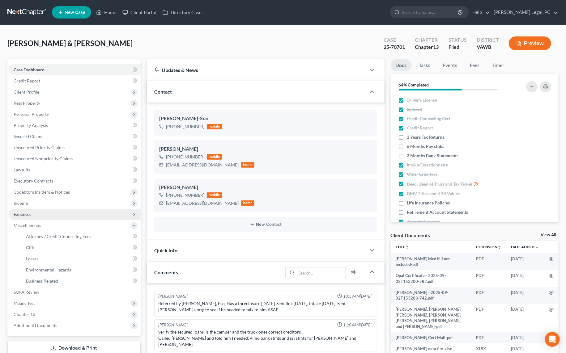
click at [26, 214] on span "Expenses" at bounding box center [23, 214] width 18 height 5
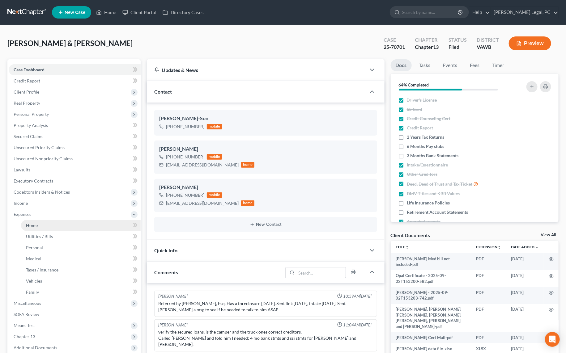
click at [28, 224] on span "Home" at bounding box center [32, 225] width 12 height 5
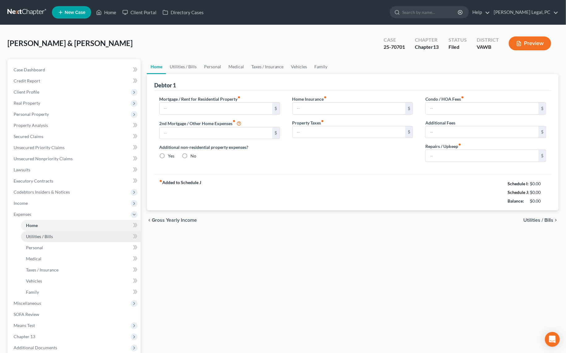
type input "0.00"
radio input "true"
type input "66.00"
type input "139.00"
type input "0.00"
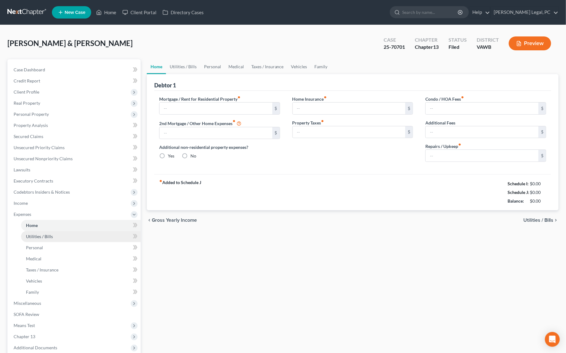
type input "0.00"
type input "100.00"
click at [191, 65] on link "Utilities / Bills" at bounding box center [183, 66] width 34 height 15
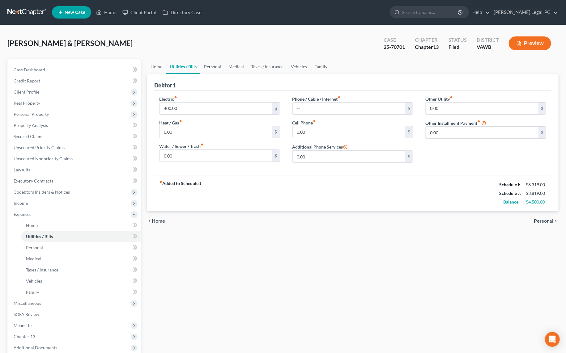
click at [209, 72] on link "Personal" at bounding box center [212, 66] width 24 height 15
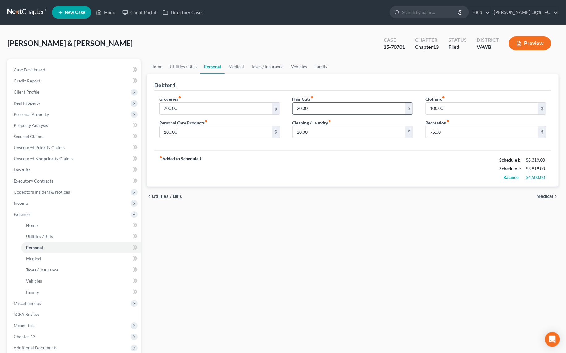
click at [321, 108] on input "20.00" at bounding box center [349, 109] width 113 height 12
click at [236, 65] on link "Medical" at bounding box center [236, 66] width 23 height 15
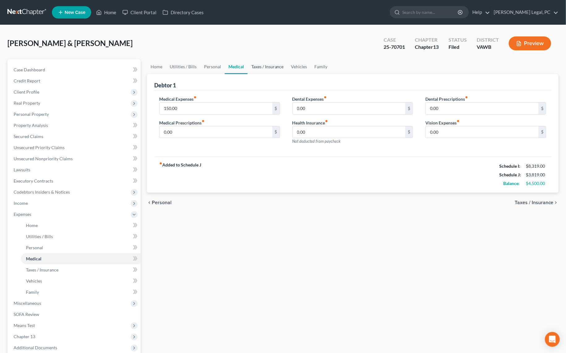
click at [255, 69] on link "Taxes / Insurance" at bounding box center [267, 66] width 40 height 15
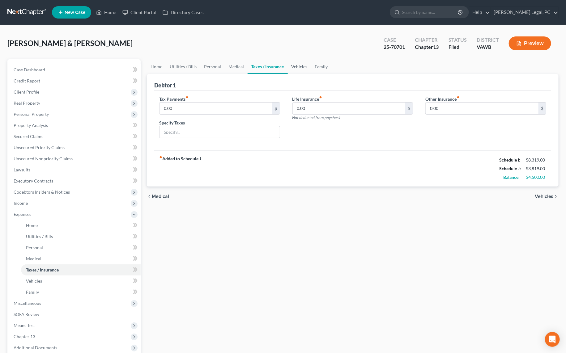
click at [300, 64] on link "Vehicles" at bounding box center [299, 66] width 23 height 15
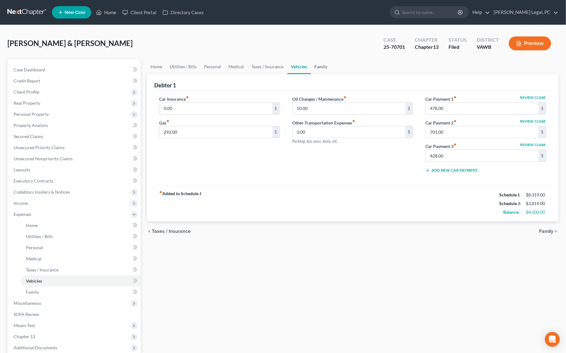
click at [317, 69] on link "Family" at bounding box center [321, 66] width 20 height 15
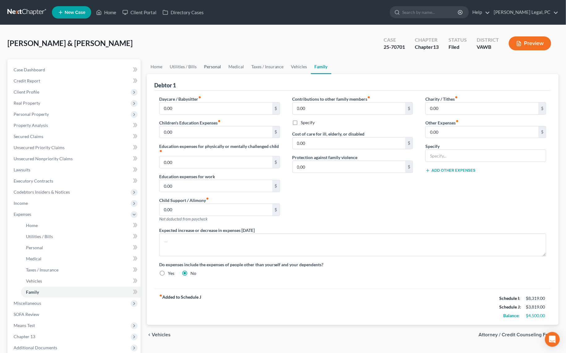
click at [216, 70] on link "Personal" at bounding box center [212, 66] width 24 height 15
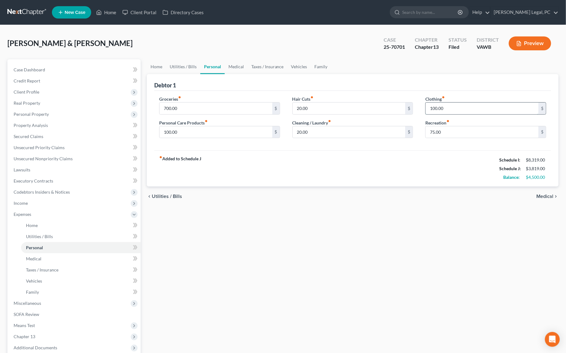
click at [455, 111] on input "100.00" at bounding box center [481, 109] width 113 height 12
click at [451, 127] on input "75.00" at bounding box center [481, 132] width 113 height 12
click at [308, 134] on input "20.00" at bounding box center [349, 132] width 113 height 12
click at [323, 106] on input "20.00" at bounding box center [349, 109] width 113 height 12
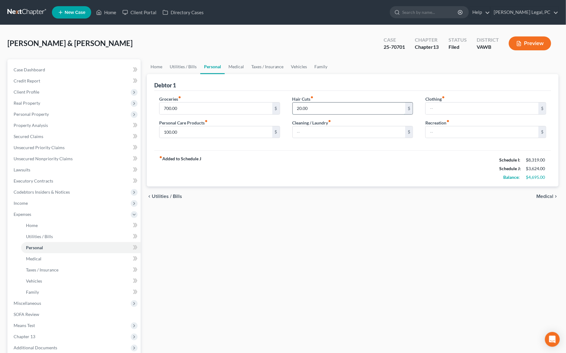
click at [323, 106] on input "20.00" at bounding box center [349, 109] width 113 height 12
click at [190, 131] on input "100.00" at bounding box center [215, 132] width 113 height 12
click at [186, 109] on input "700.00" at bounding box center [215, 109] width 113 height 12
click at [186, 108] on input "700.00" at bounding box center [215, 109] width 113 height 12
type input "600"
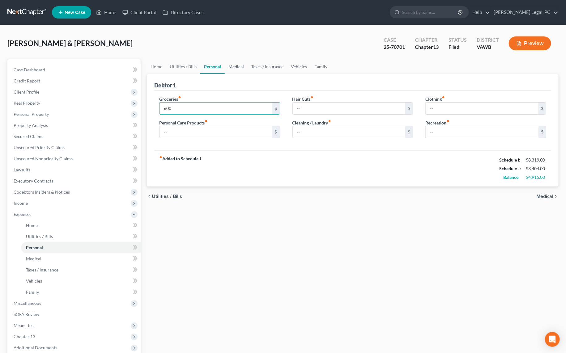
drag, startPoint x: 238, startPoint y: 64, endPoint x: 233, endPoint y: 68, distance: 6.4
click at [238, 64] on link "Medical" at bounding box center [236, 66] width 23 height 15
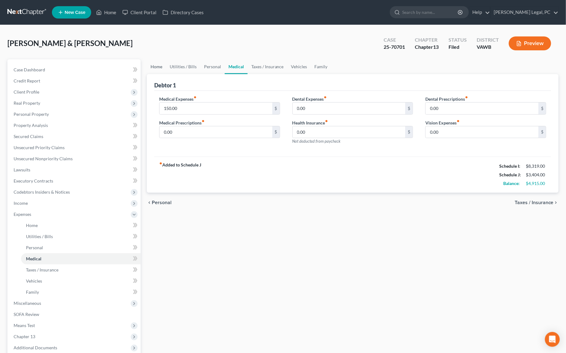
click at [151, 68] on link "Home" at bounding box center [156, 66] width 19 height 15
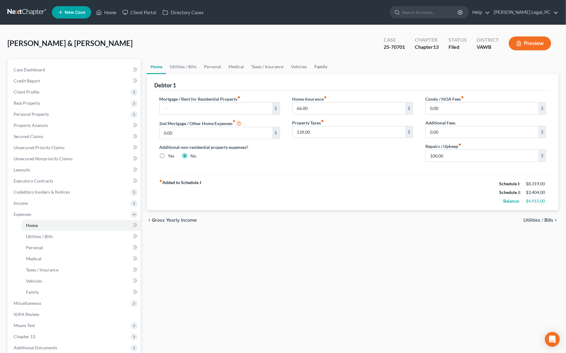
click at [321, 69] on link "Family" at bounding box center [321, 66] width 20 height 15
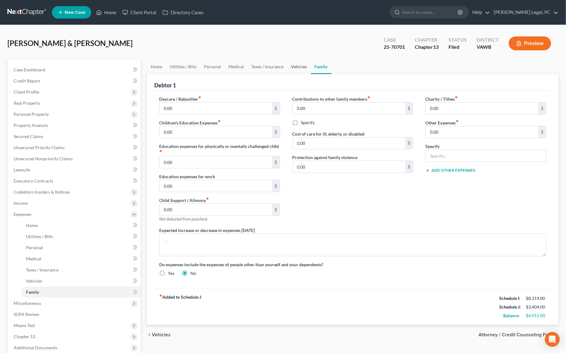
click at [293, 67] on link "Vehicles" at bounding box center [298, 66] width 23 height 15
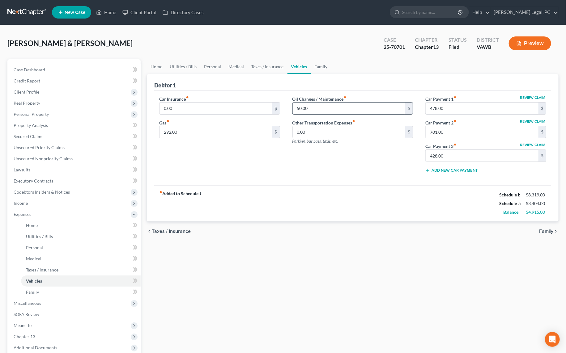
click at [310, 112] on input "50.00" at bounding box center [349, 109] width 113 height 12
click at [210, 128] on input "292.00" at bounding box center [215, 132] width 113 height 12
click at [262, 194] on div "fiber_manual_record Added to Schedule J Schedule I: $8,319.00 Schedule J: $3,31…" at bounding box center [352, 203] width 397 height 36
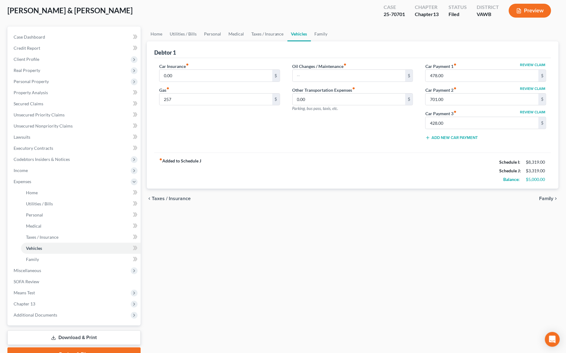
scroll to position [63, 0]
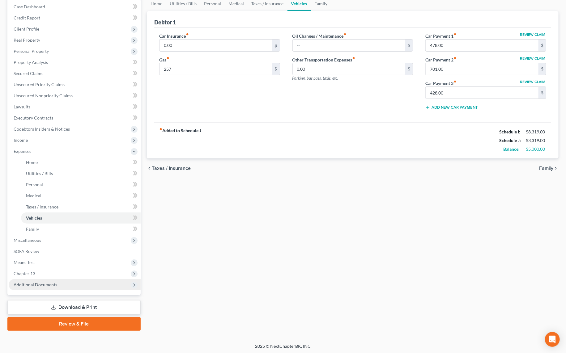
click at [49, 288] on span "Additional Documents" at bounding box center [75, 284] width 132 height 11
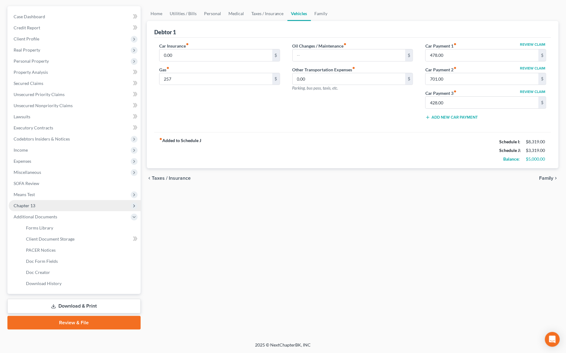
scroll to position [52, 0]
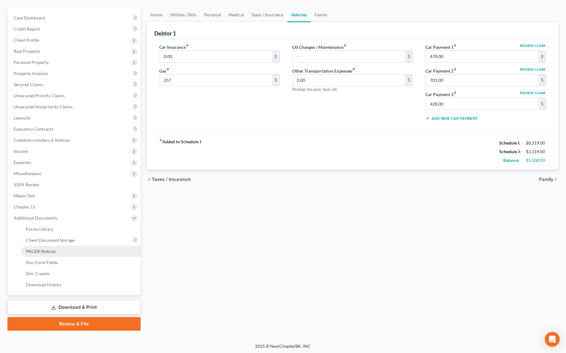
click at [59, 248] on link "PACER Notices" at bounding box center [81, 251] width 120 height 11
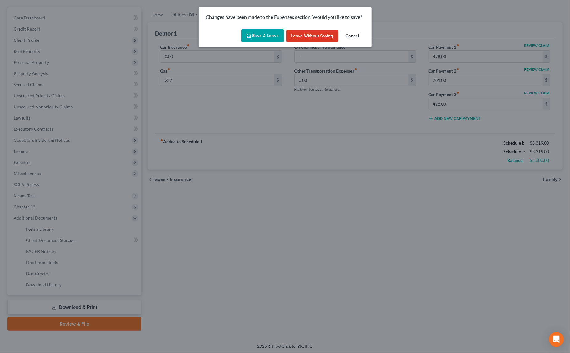
click at [251, 35] on icon "button" at bounding box center [248, 35] width 5 height 5
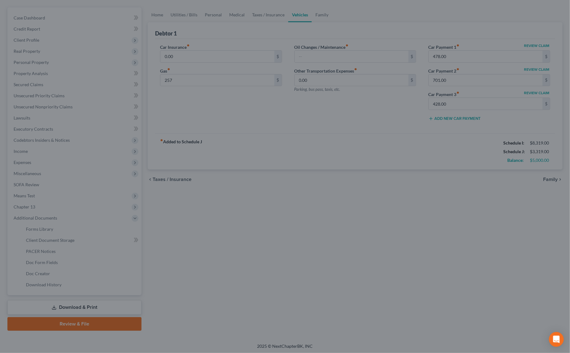
type input "257.00"
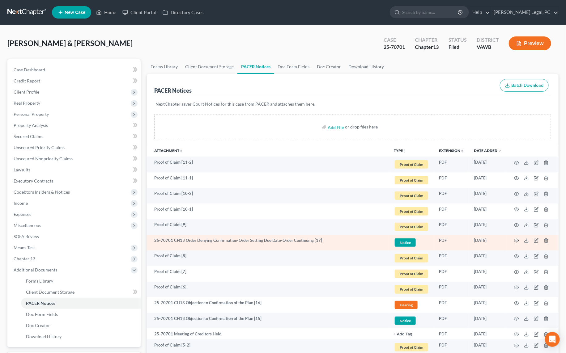
click at [516, 241] on icon "button" at bounding box center [516, 240] width 5 height 5
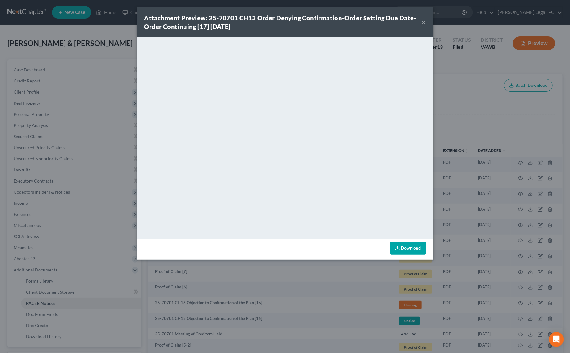
click at [425, 20] on button "×" at bounding box center [424, 22] width 4 height 7
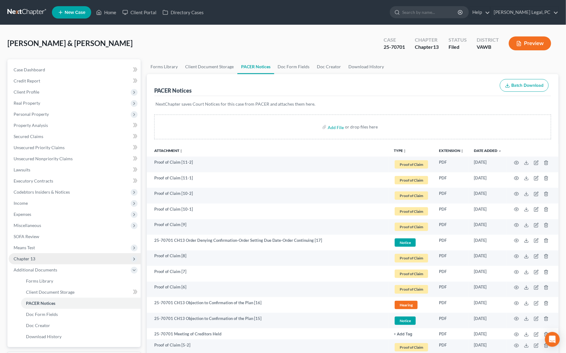
click at [21, 260] on span "Chapter 13" at bounding box center [25, 258] width 22 height 5
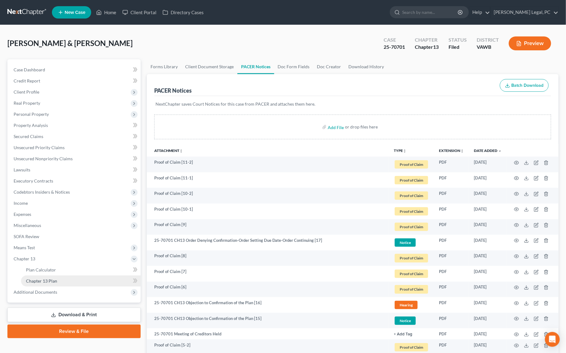
click at [42, 281] on span "Chapter 13 Plan" at bounding box center [41, 280] width 31 height 5
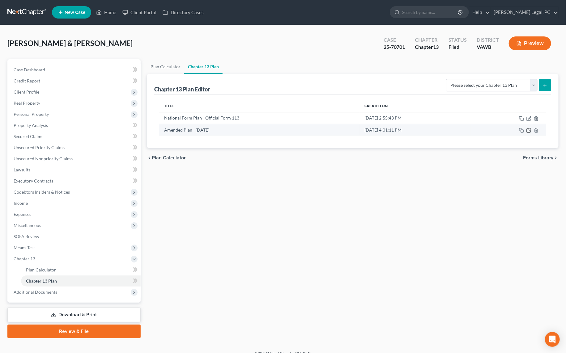
click at [528, 130] on icon "button" at bounding box center [529, 129] width 3 height 3
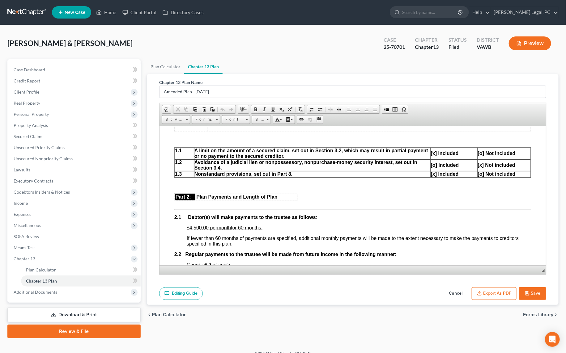
scroll to position [253, 0]
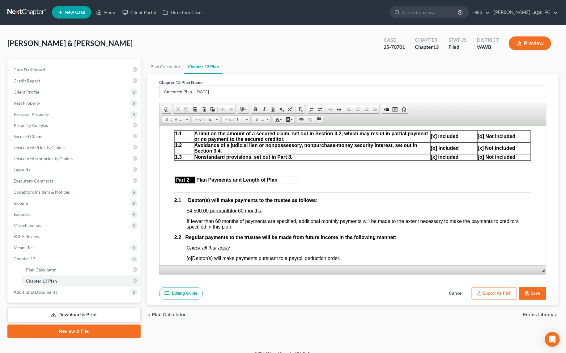
click at [193, 213] on span "$4,500.00 per" at bounding box center [201, 210] width 31 height 5
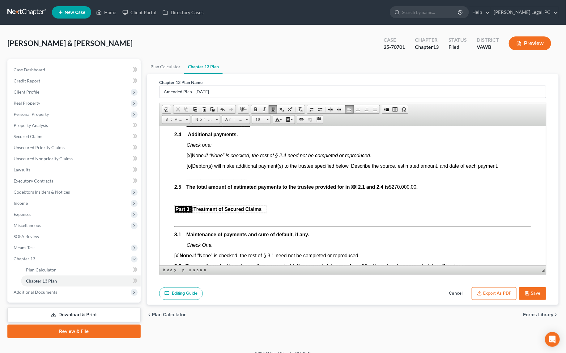
scroll to position [477, 0]
click at [395, 189] on u "$270,000.00" at bounding box center [401, 186] width 27 height 5
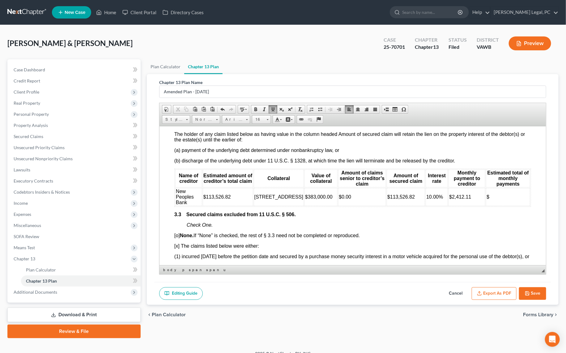
scroll to position [702, 0]
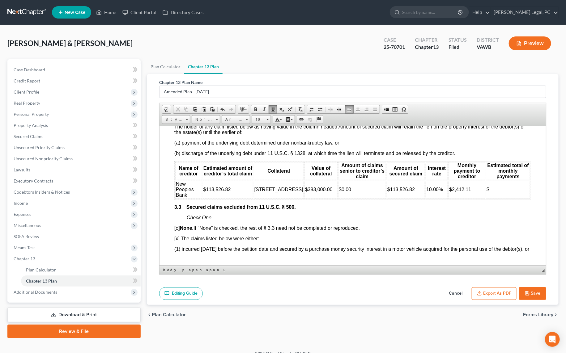
click at [486, 198] on td "$" at bounding box center [507, 189] width 44 height 18
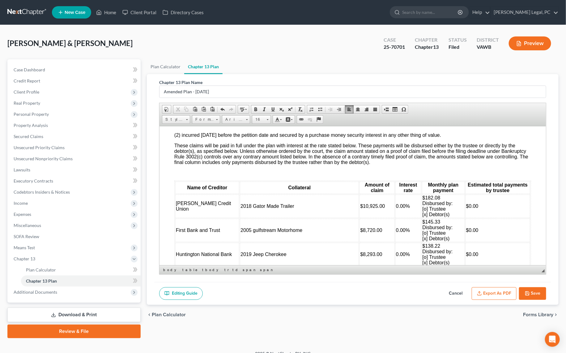
scroll to position [843, 0]
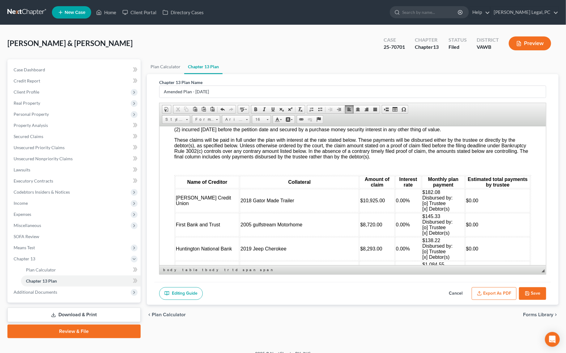
click at [198, 122] on p at bounding box center [352, 119] width 357 height 6
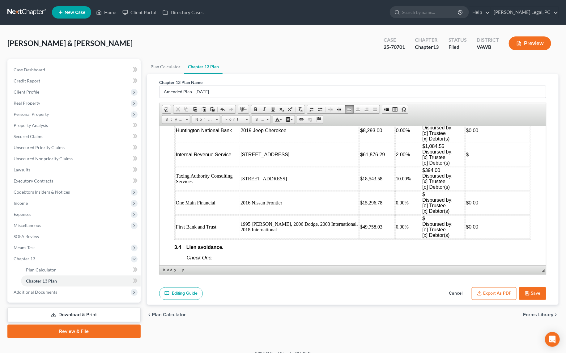
scroll to position [955, 0]
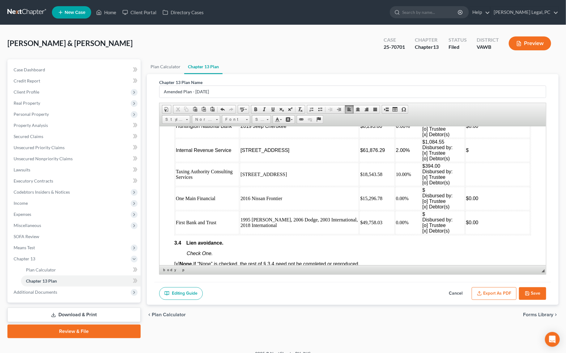
click at [465, 162] on td "$" at bounding box center [497, 149] width 65 height 23
click at [466, 186] on td at bounding box center [497, 174] width 65 height 23
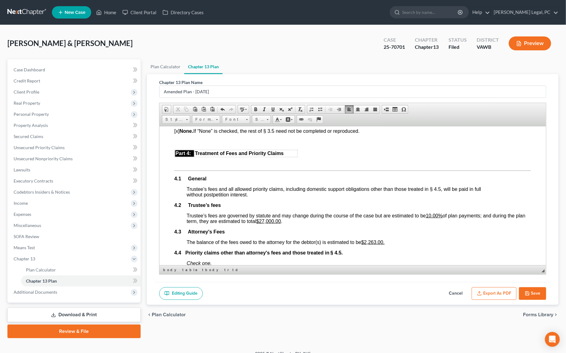
scroll to position [1152, 0]
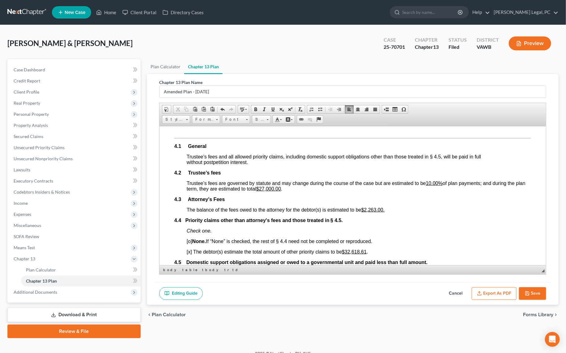
click at [273, 191] on u "$27,000.00" at bounding box center [268, 188] width 25 height 5
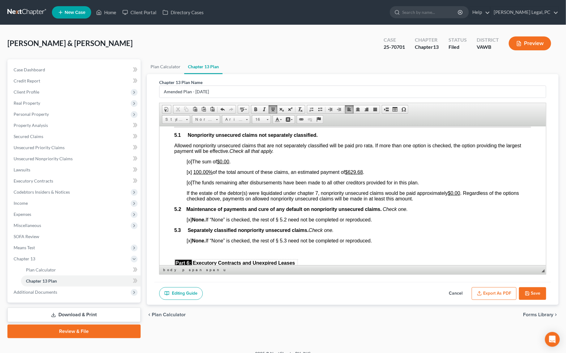
scroll to position [1348, 0]
click at [454, 195] on u "$0.00" at bounding box center [453, 192] width 12 height 5
click at [353, 174] on u "$629.68" at bounding box center [354, 171] width 18 height 5
click at [454, 195] on u "$0.00" at bounding box center [453, 192] width 12 height 5
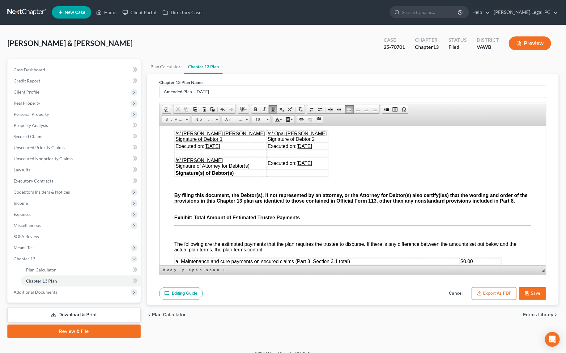
scroll to position [1882, 0]
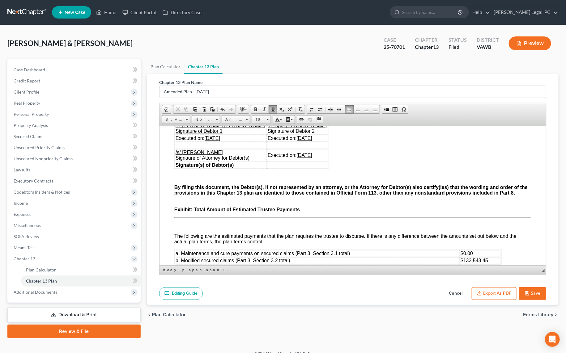
click at [207, 141] on u "[DATE]" at bounding box center [211, 137] width 15 height 5
drag, startPoint x: 228, startPoint y: 188, endPoint x: 206, endPoint y: 186, distance: 22.0
click at [206, 142] on td "Executed on: [DATE]" at bounding box center [221, 138] width 92 height 7
copy u "[DATE]"
drag, startPoint x: 318, startPoint y: 184, endPoint x: 294, endPoint y: 183, distance: 23.8
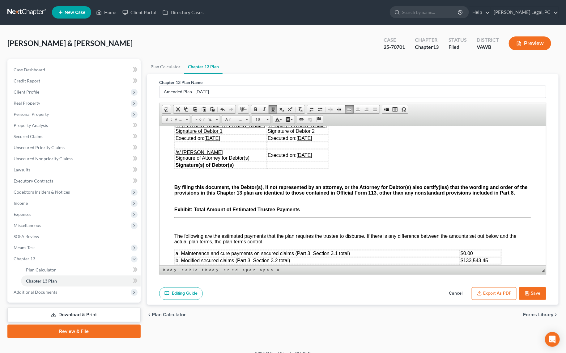
click at [294, 142] on td "Executed on: [DATE]" at bounding box center [297, 138] width 61 height 7
drag, startPoint x: 318, startPoint y: 201, endPoint x: 294, endPoint y: 200, distance: 24.1
click at [294, 161] on td "Executed on: [DATE]" at bounding box center [297, 155] width 61 height 12
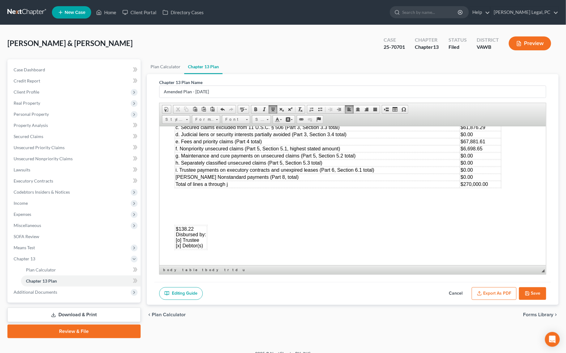
scroll to position [2022, 0]
click at [490, 123] on td "$133,543.45" at bounding box center [479, 119] width 41 height 7
click at [493, 187] on td "$270,000.00" at bounding box center [479, 183] width 41 height 7
click at [527, 291] on icon "button" at bounding box center [527, 293] width 5 height 5
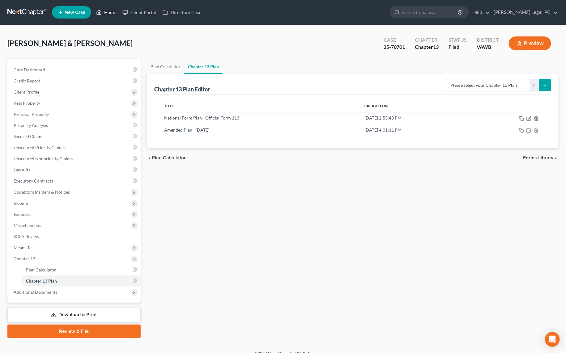
click at [109, 15] on link "Home" at bounding box center [106, 12] width 26 height 11
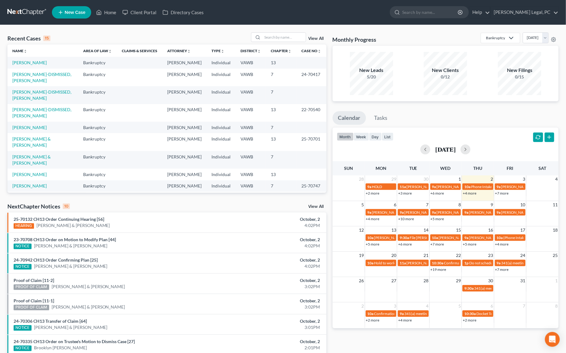
click at [174, 204] on div "NextChapter Notices 10 View All" at bounding box center [166, 208] width 319 height 10
